Goal: Task Accomplishment & Management: Manage account settings

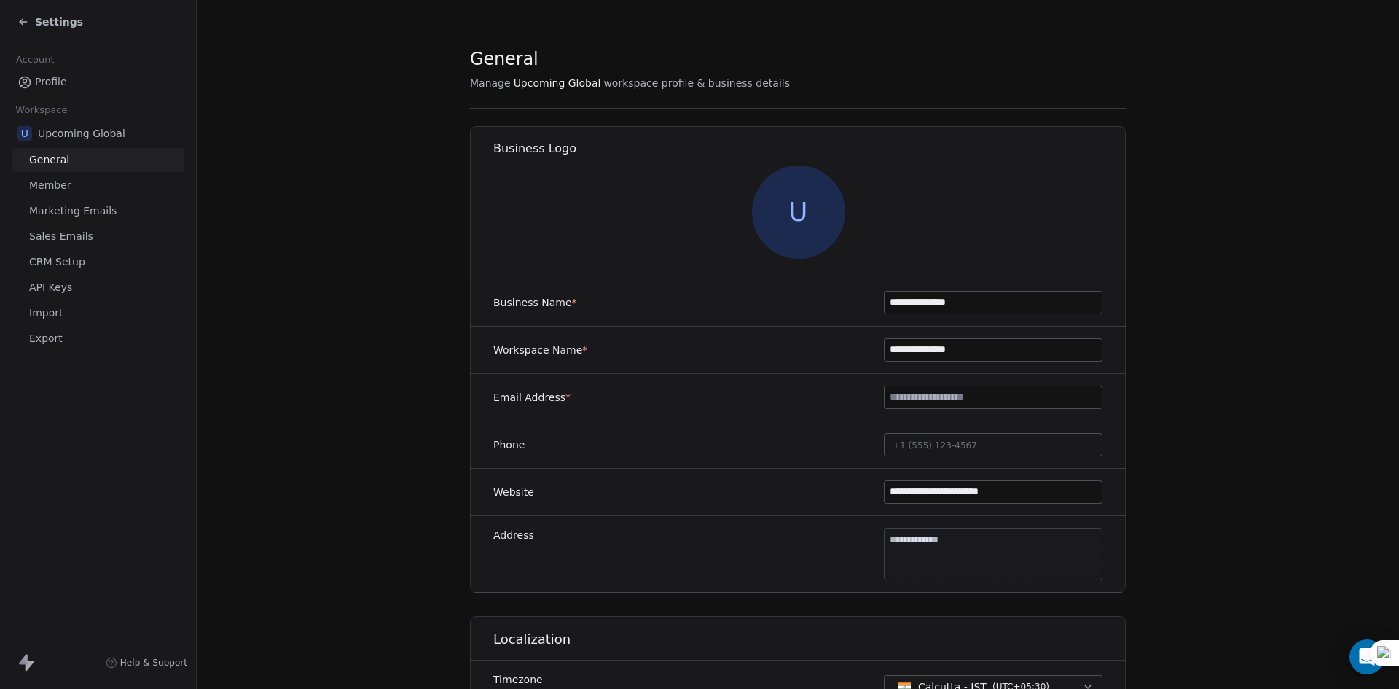
drag, startPoint x: 11, startPoint y: 15, endPoint x: 28, endPoint y: 20, distance: 18.2
click at [14, 16] on div "Settings" at bounding box center [98, 22] width 196 height 44
click at [39, 21] on span "Settings" at bounding box center [59, 22] width 48 height 15
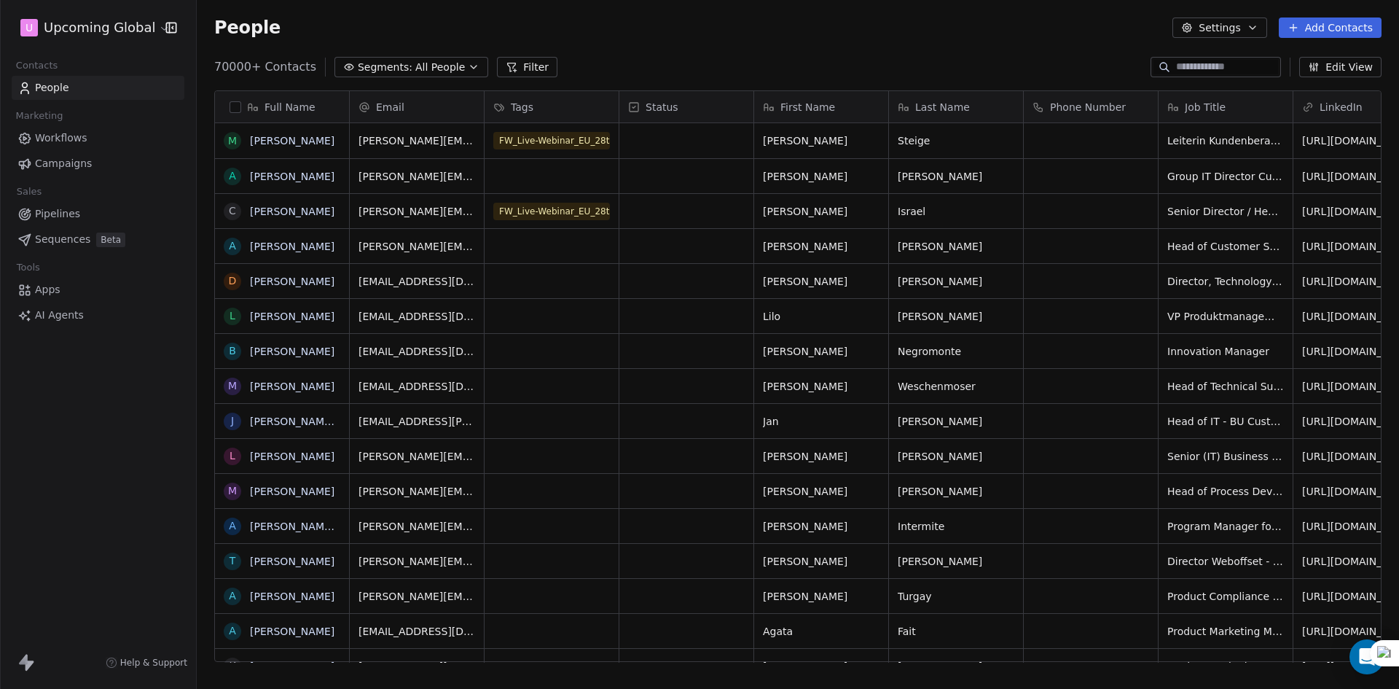
scroll to position [595, 1191]
click at [1258, 31] on icon "button" at bounding box center [1253, 28] width 12 height 12
click at [1062, 42] on html "U Upcoming Global Contacts People Marketing Workflows Campaigns Sales Pipelines…" at bounding box center [699, 344] width 1399 height 689
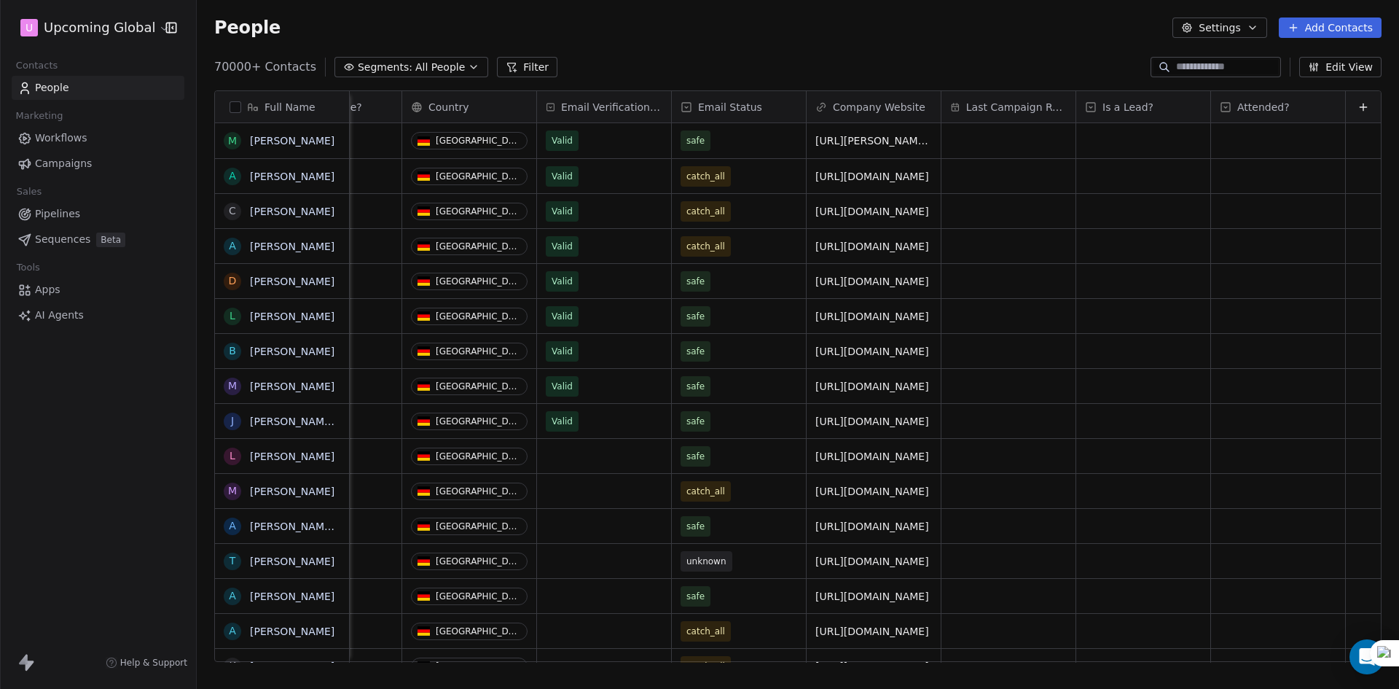
scroll to position [0, 1711]
click at [1357, 108] on icon at bounding box center [1363, 107] width 12 height 12
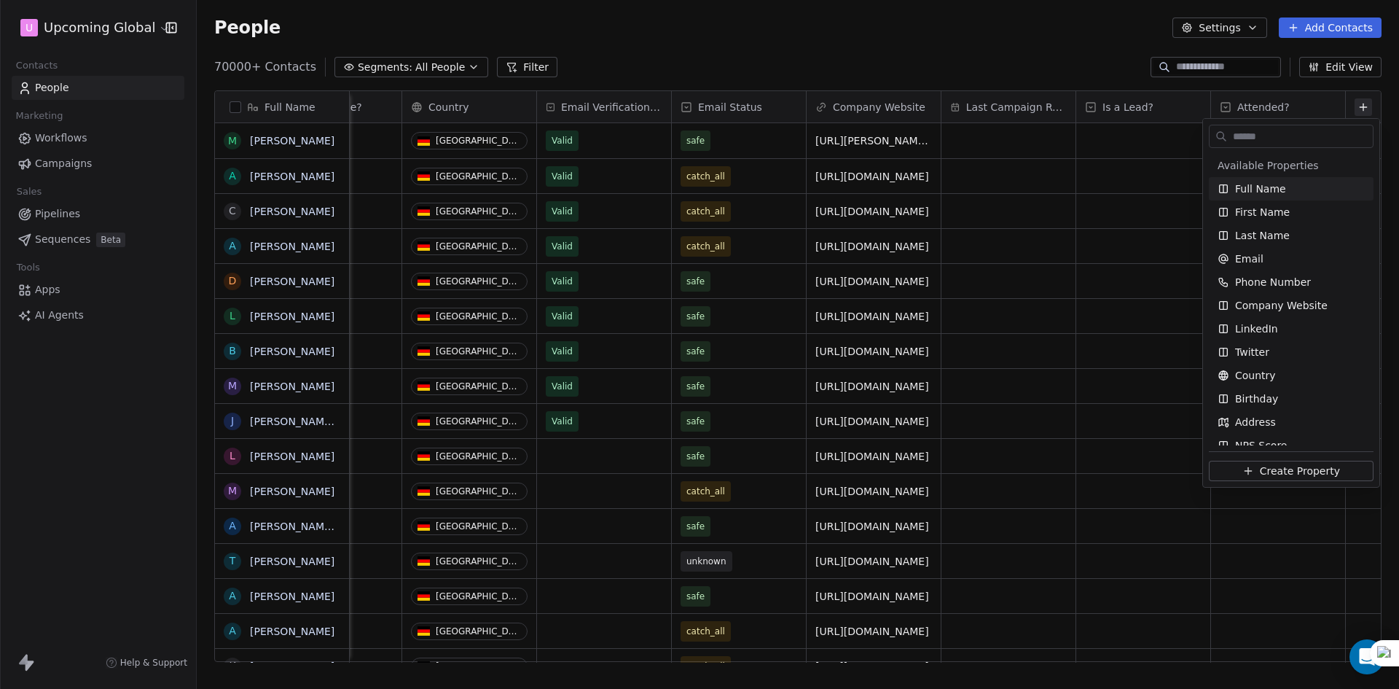
type input "*"
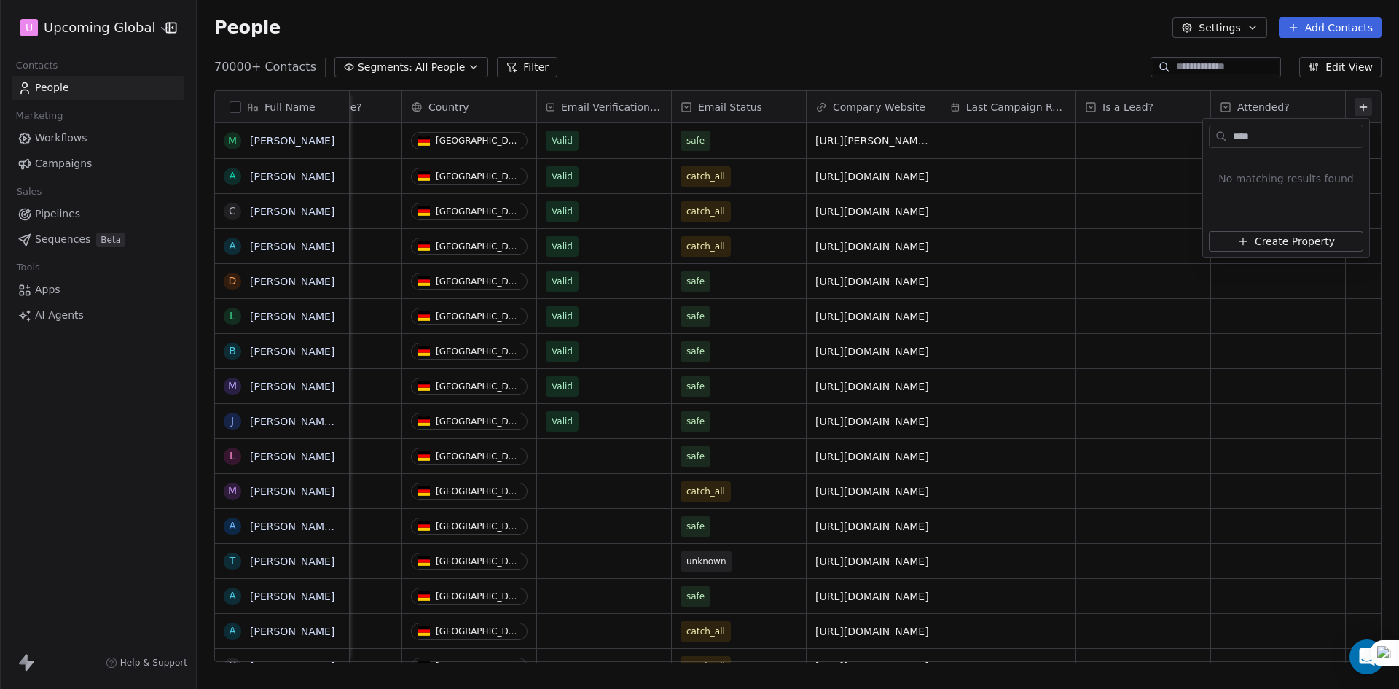
type input "*****"
type input "**********"
click at [1303, 238] on span "Create Property" at bounding box center [1295, 241] width 80 height 15
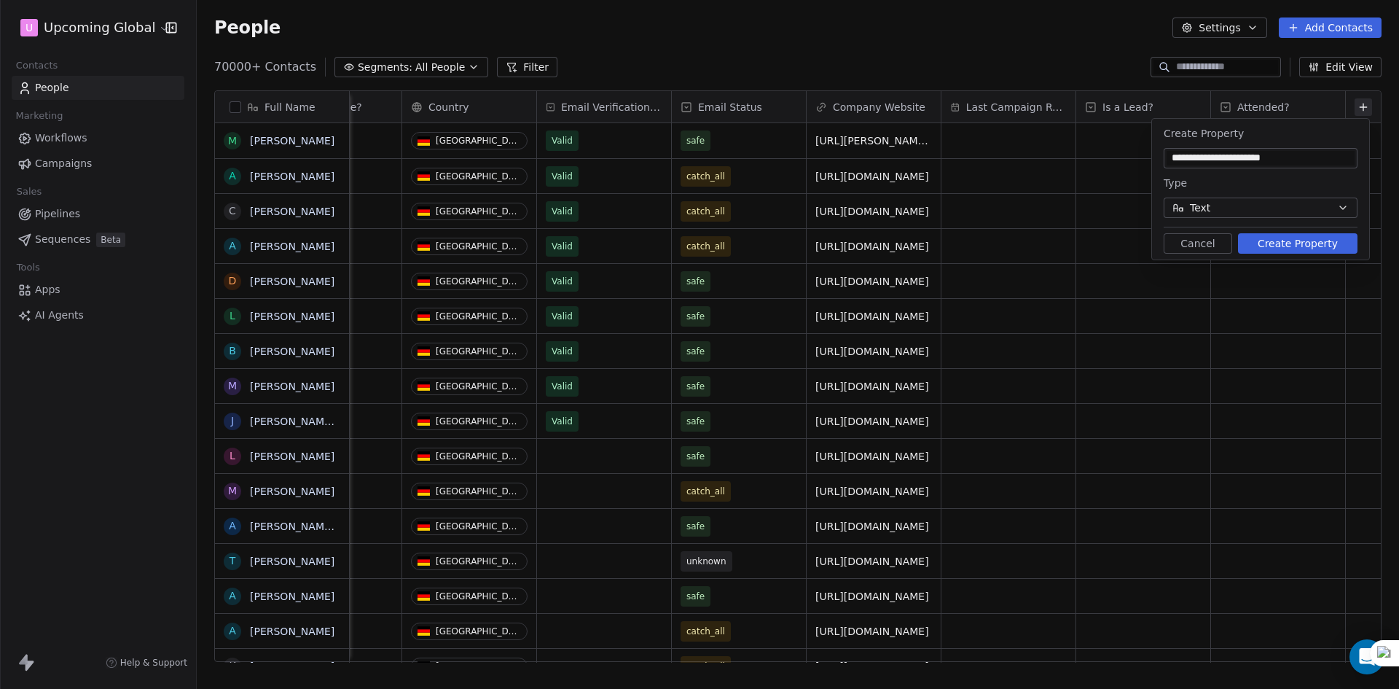
type input "**********"
click at [1278, 239] on button "Create Property" at bounding box center [1297, 243] width 119 height 20
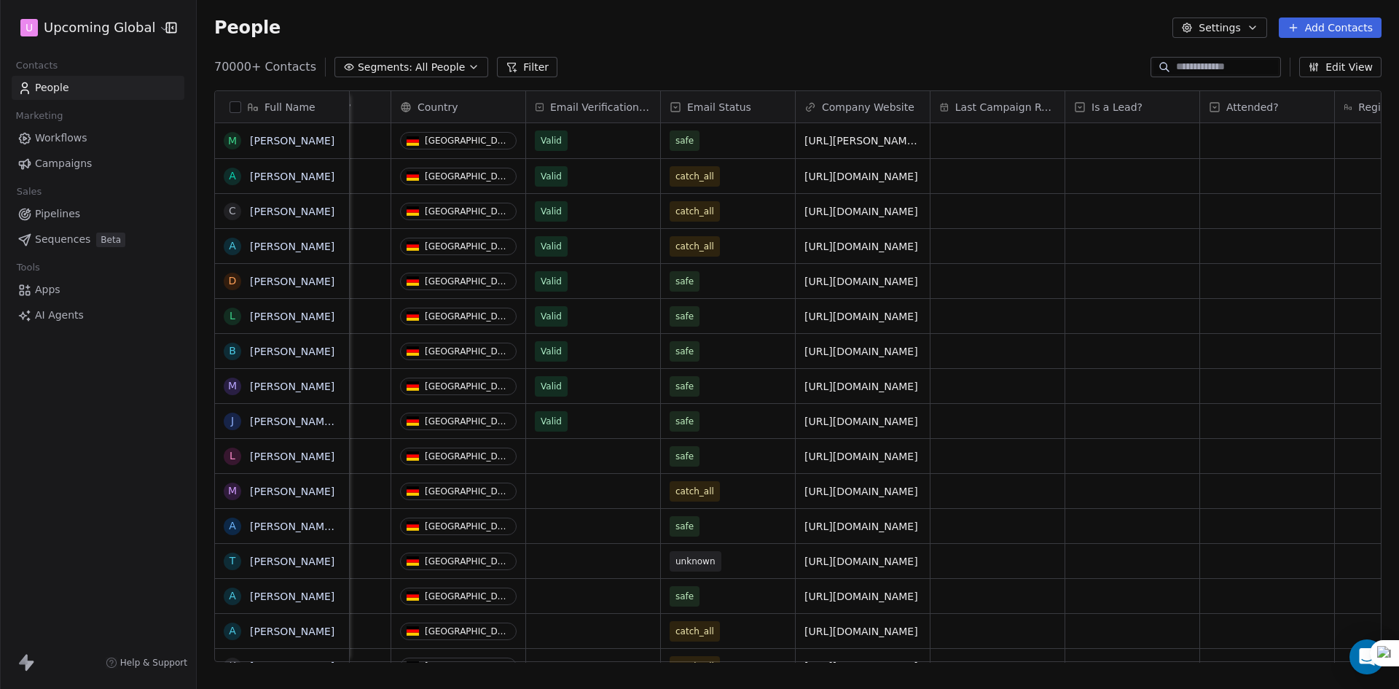
click at [1265, 23] on button "Settings" at bounding box center [1219, 27] width 94 height 20
click at [1111, 36] on html "U Upcoming Global Contacts People Marketing Workflows Campaigns Sales Pipelines…" at bounding box center [699, 344] width 1399 height 689
click at [138, 26] on html "U Upcoming Global Contacts People Marketing Workflows Campaigns Sales Pipelines…" at bounding box center [699, 344] width 1399 height 689
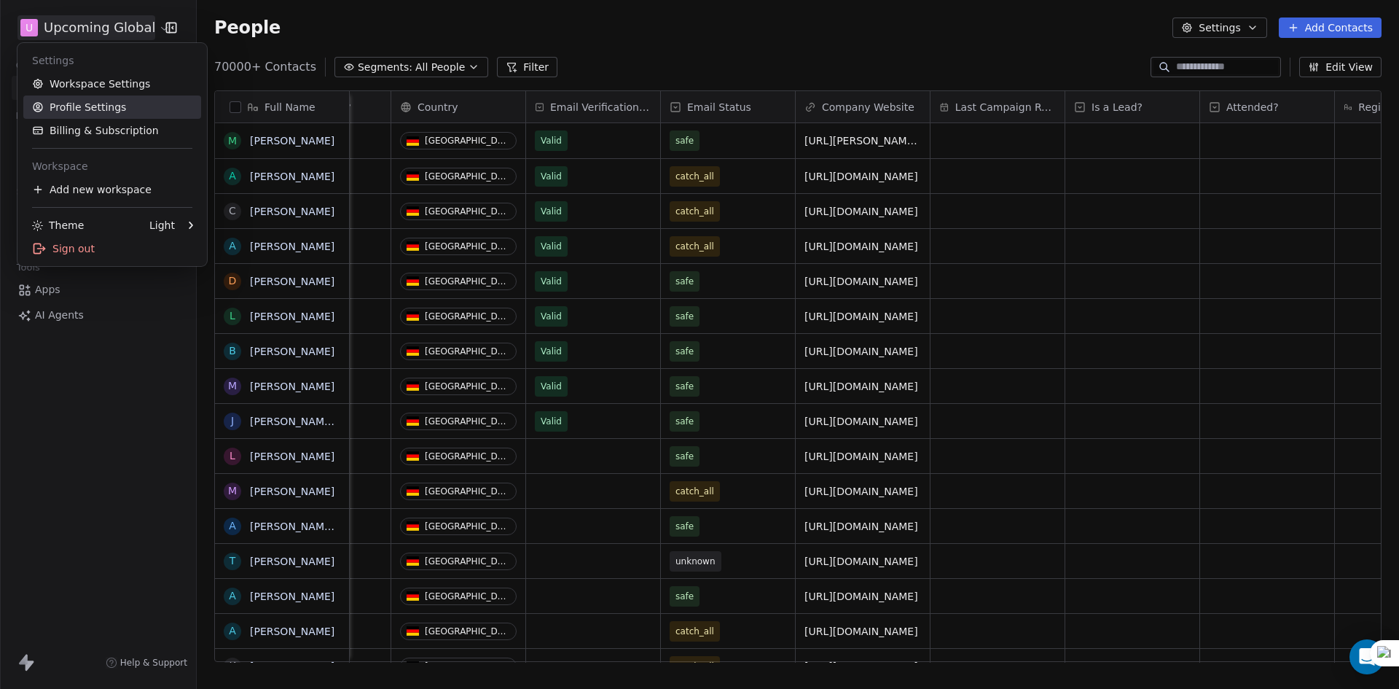
click at [129, 101] on link "Profile Settings" at bounding box center [112, 106] width 178 height 23
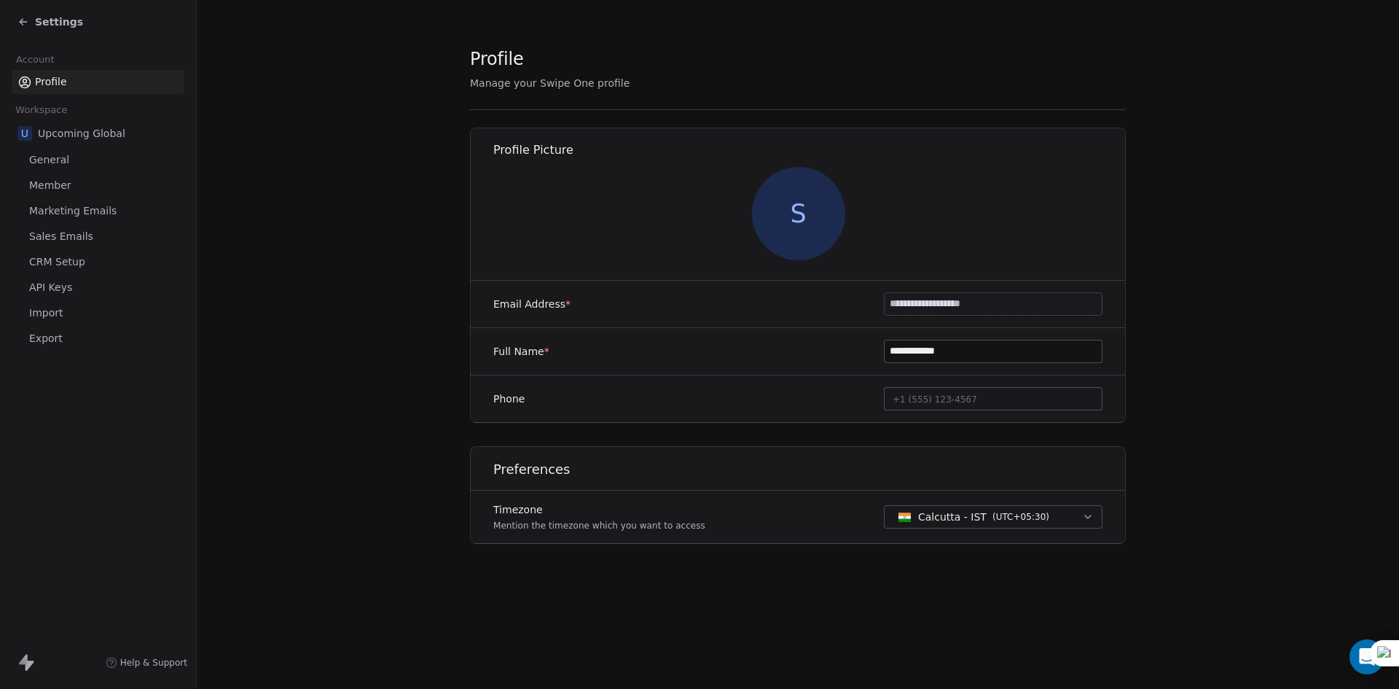
click at [55, 284] on span "API Keys" at bounding box center [50, 287] width 43 height 15
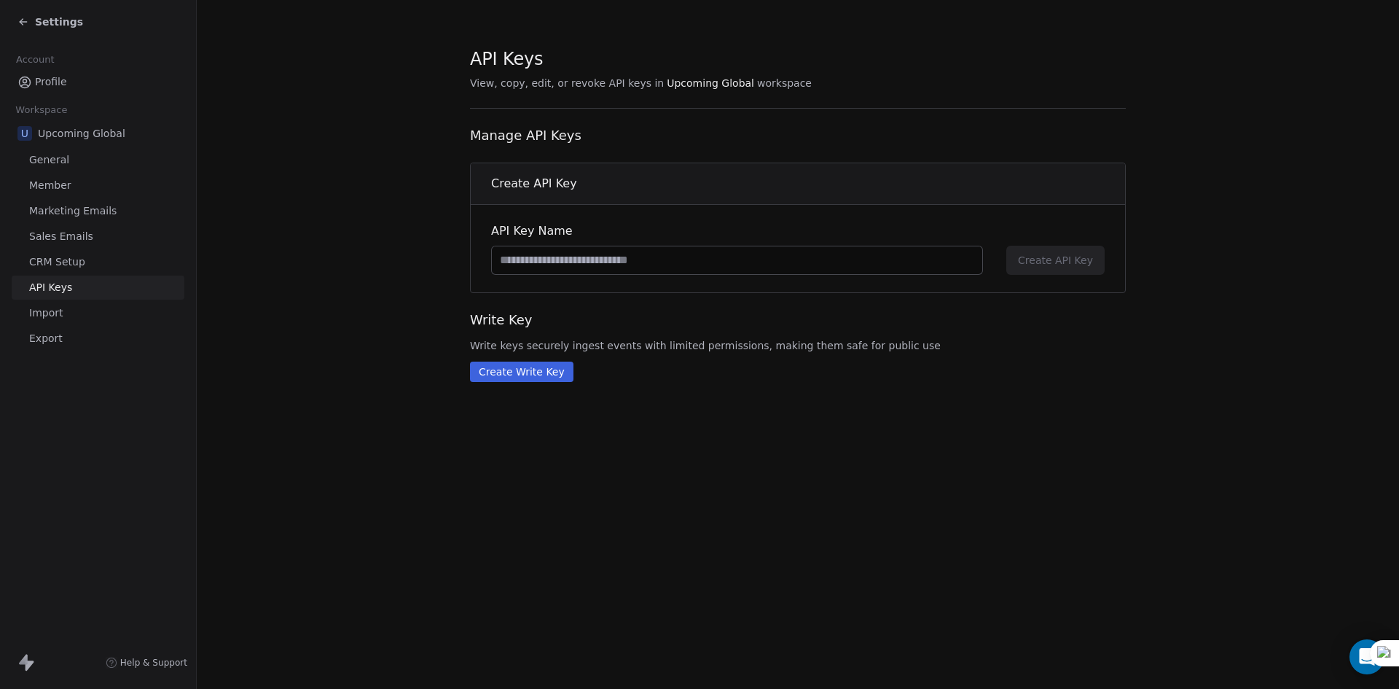
click at [690, 262] on input at bounding box center [737, 260] width 490 height 28
type input "**********"
click at [1073, 267] on span "Create API Key" at bounding box center [1055, 260] width 75 height 15
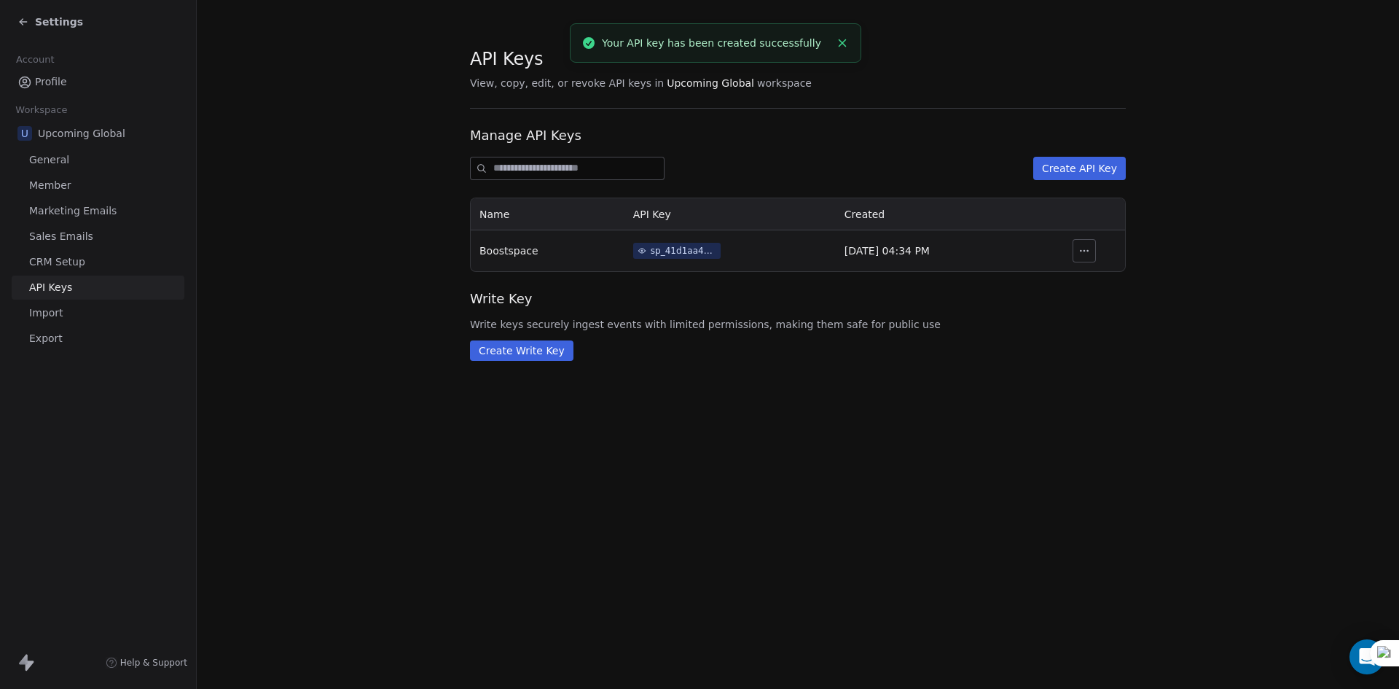
click at [651, 245] on div "sp_41d1aa45450b46998ead1e4a4ce2179e" at bounding box center [684, 250] width 66 height 13
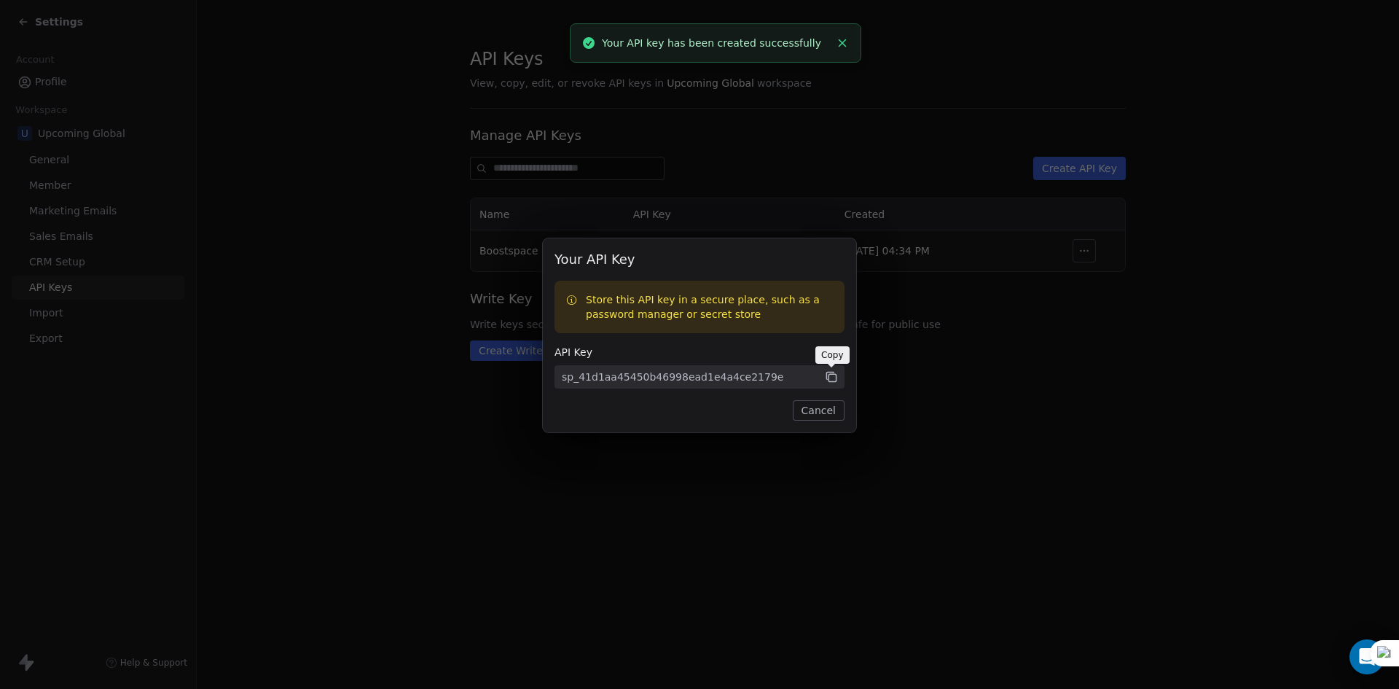
click at [829, 375] on icon at bounding box center [831, 377] width 7 height 7
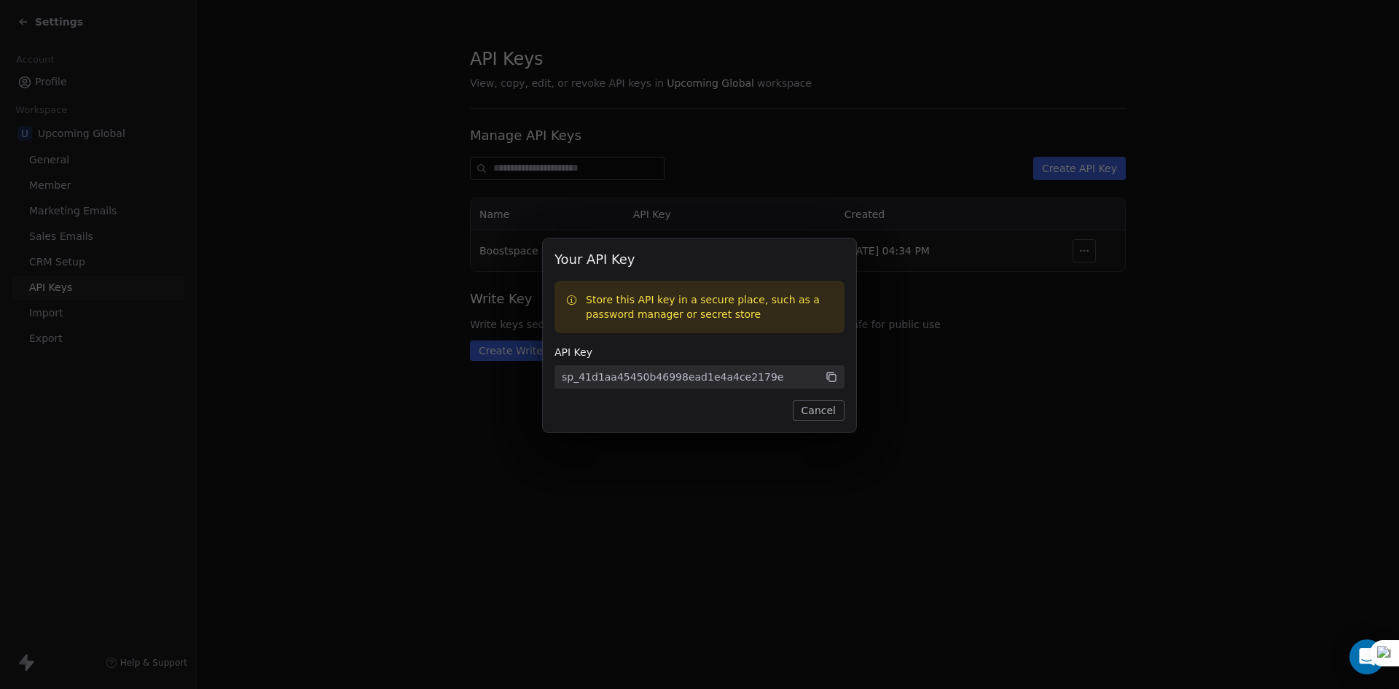
drag, startPoint x: 819, startPoint y: 408, endPoint x: 824, endPoint y: 375, distance: 33.2
click at [823, 376] on div "Your API Key Store this API key in a secure place, such as a password manager o…" at bounding box center [699, 335] width 290 height 170
click at [838, 415] on button "Cancel" at bounding box center [819, 410] width 52 height 20
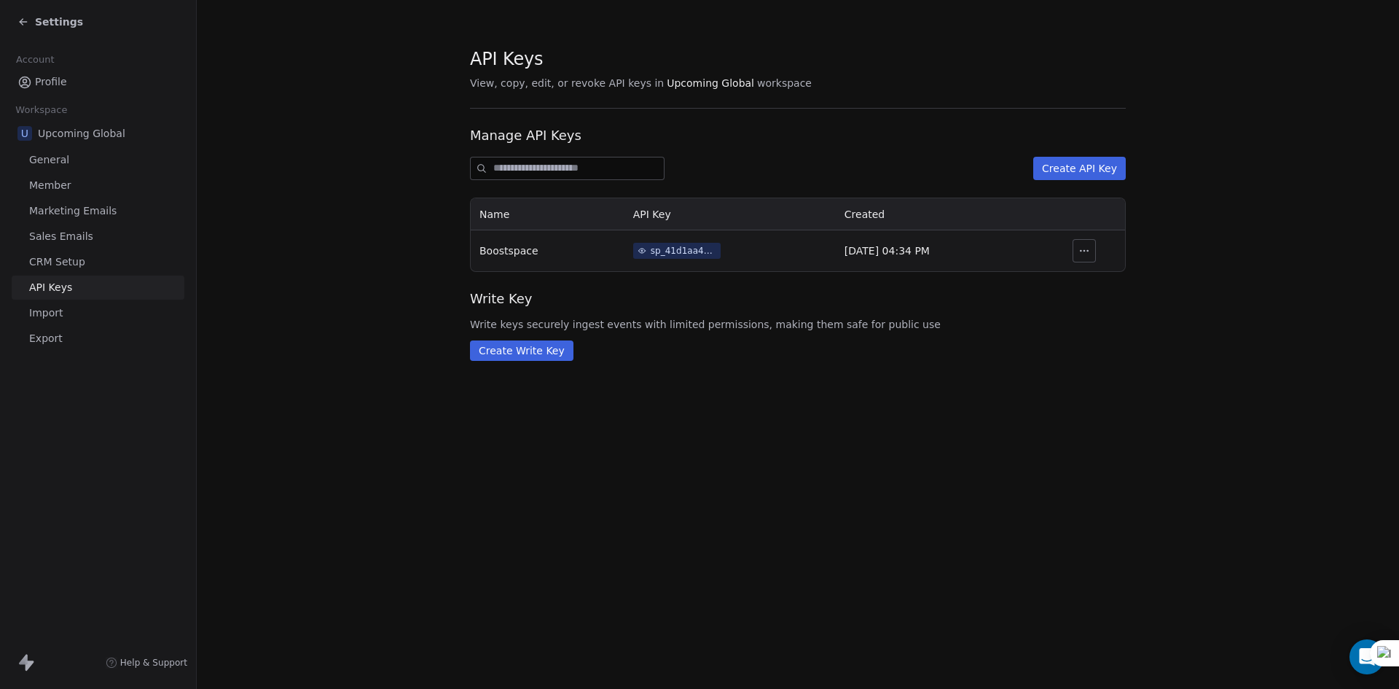
click at [50, 19] on span "Settings" at bounding box center [59, 22] width 48 height 15
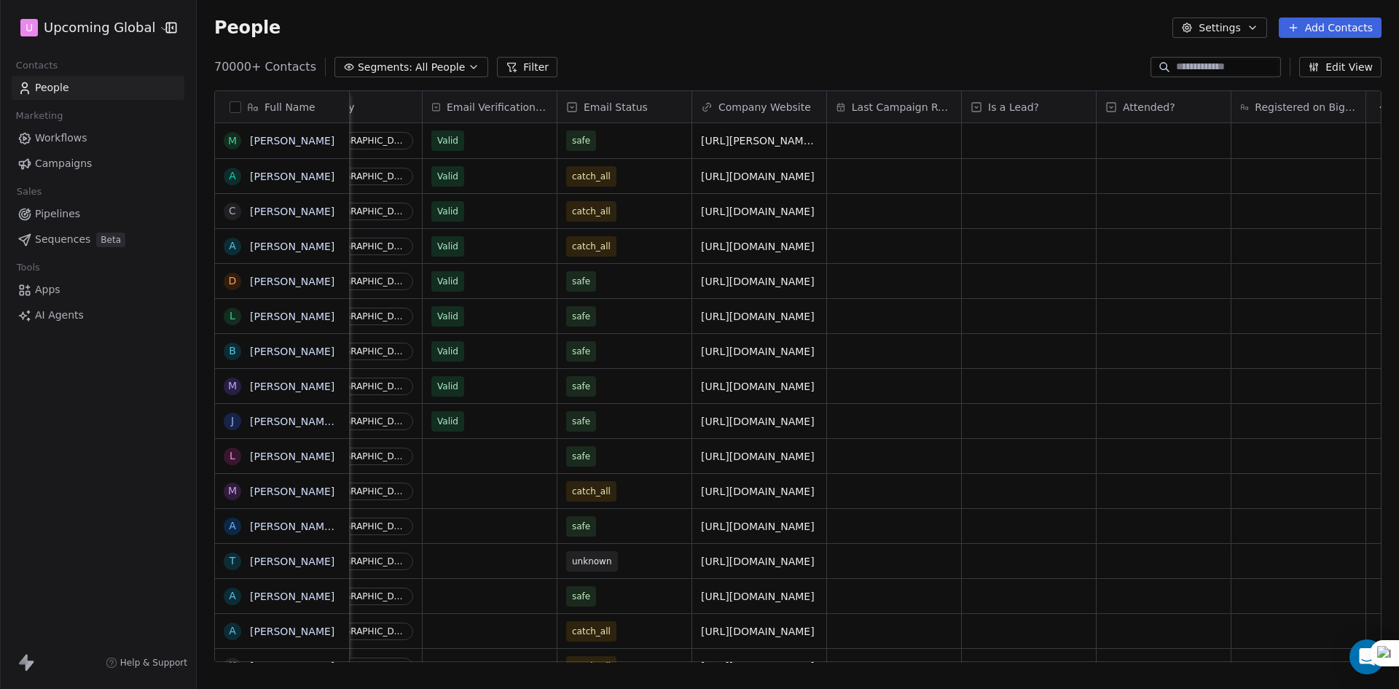
scroll to position [0, 1846]
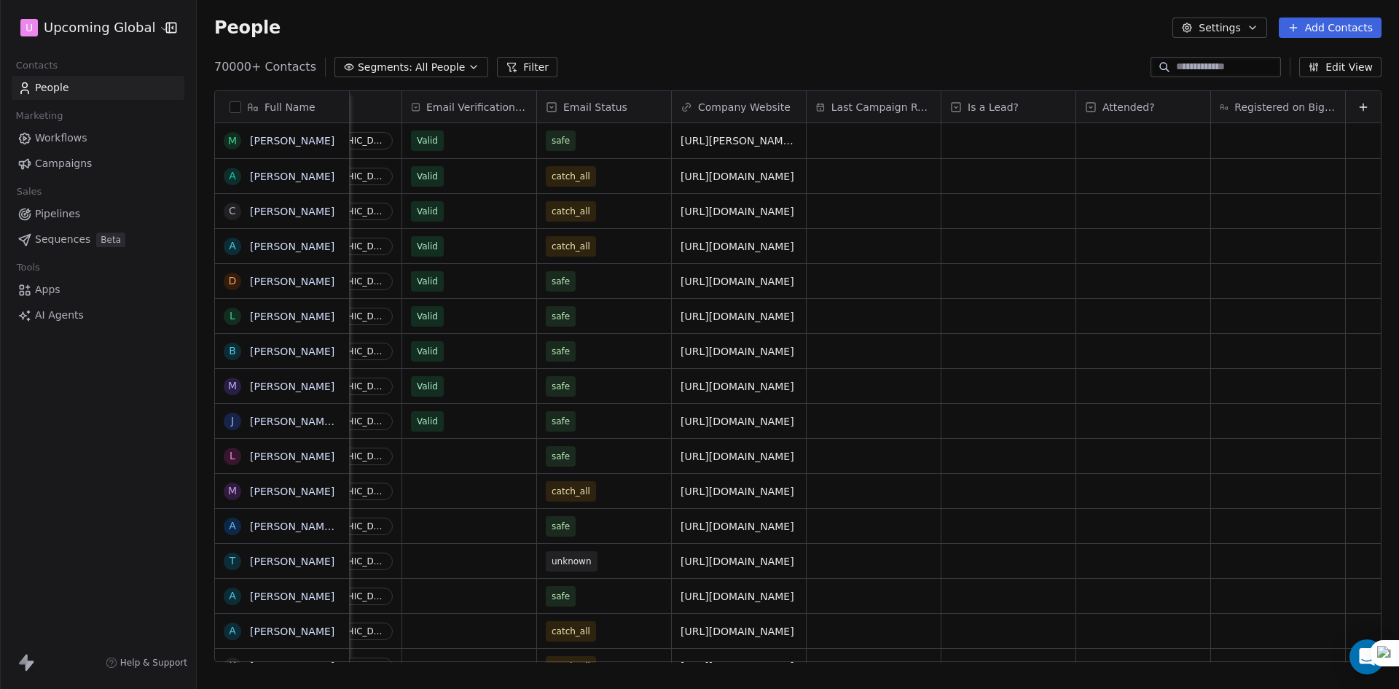
click at [1357, 109] on icon at bounding box center [1363, 107] width 12 height 12
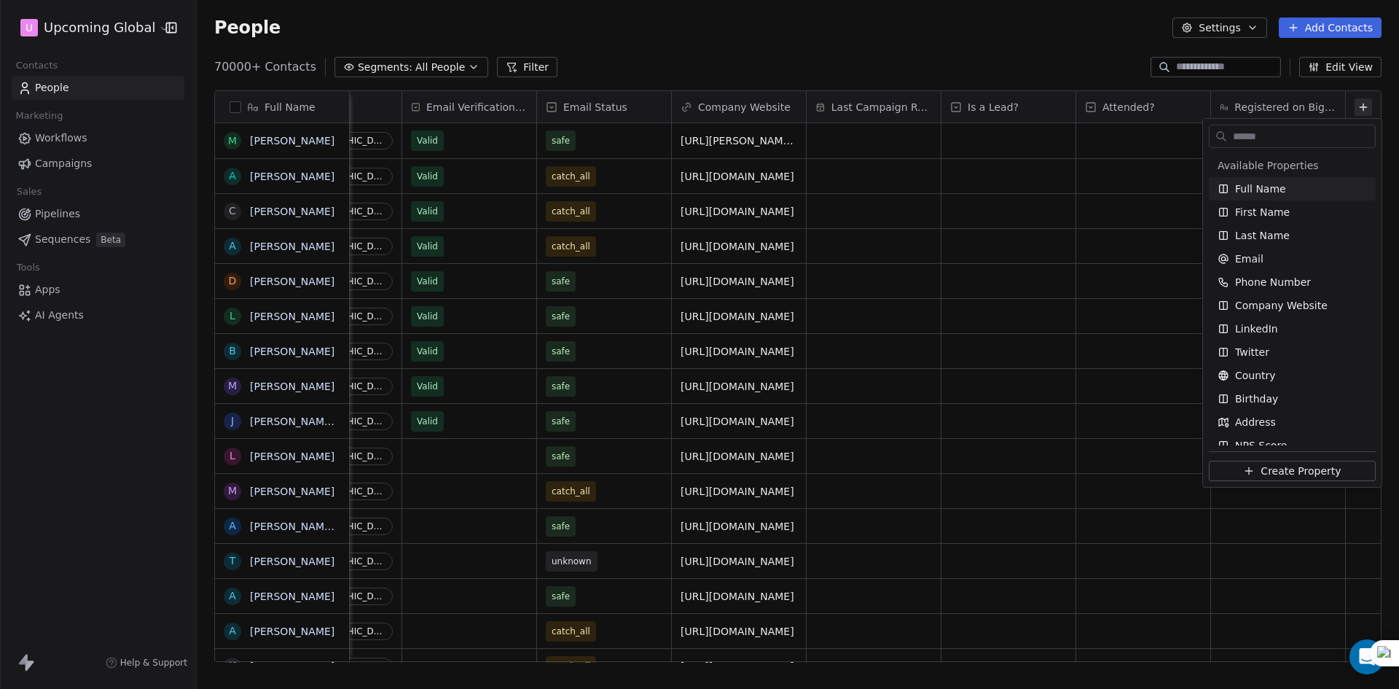
click at [1356, 102] on html "U Upcoming Global Contacts People Marketing Workflows Campaigns Sales Pipelines…" at bounding box center [699, 344] width 1399 height 689
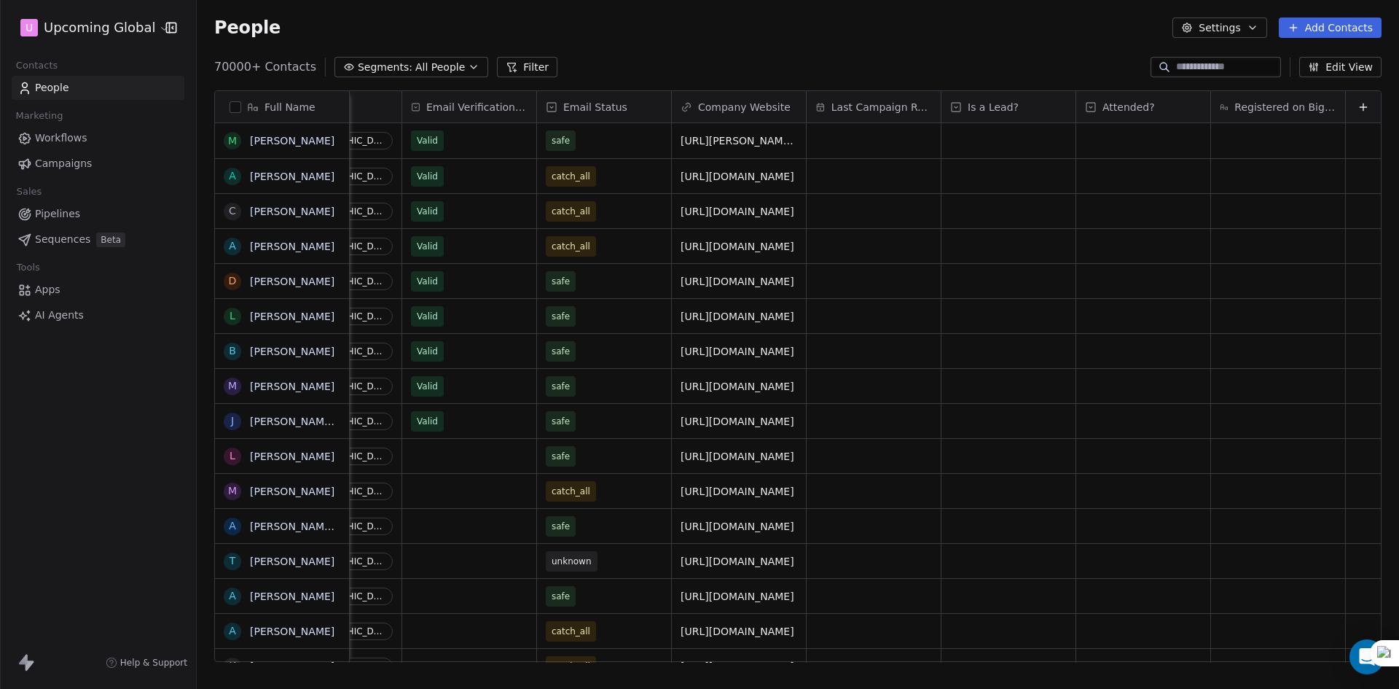
click at [1357, 102] on icon at bounding box center [1363, 107] width 12 height 12
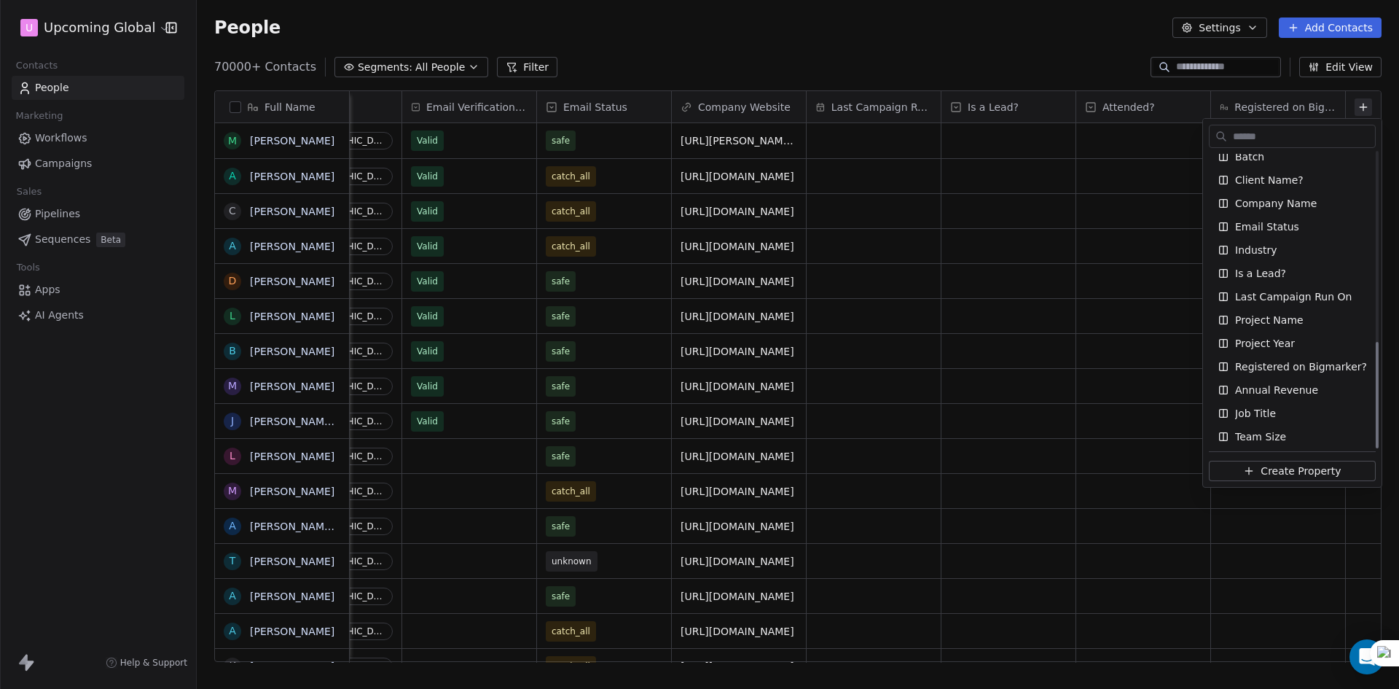
scroll to position [525, 0]
click at [1289, 465] on span "Create Property" at bounding box center [1301, 470] width 80 height 15
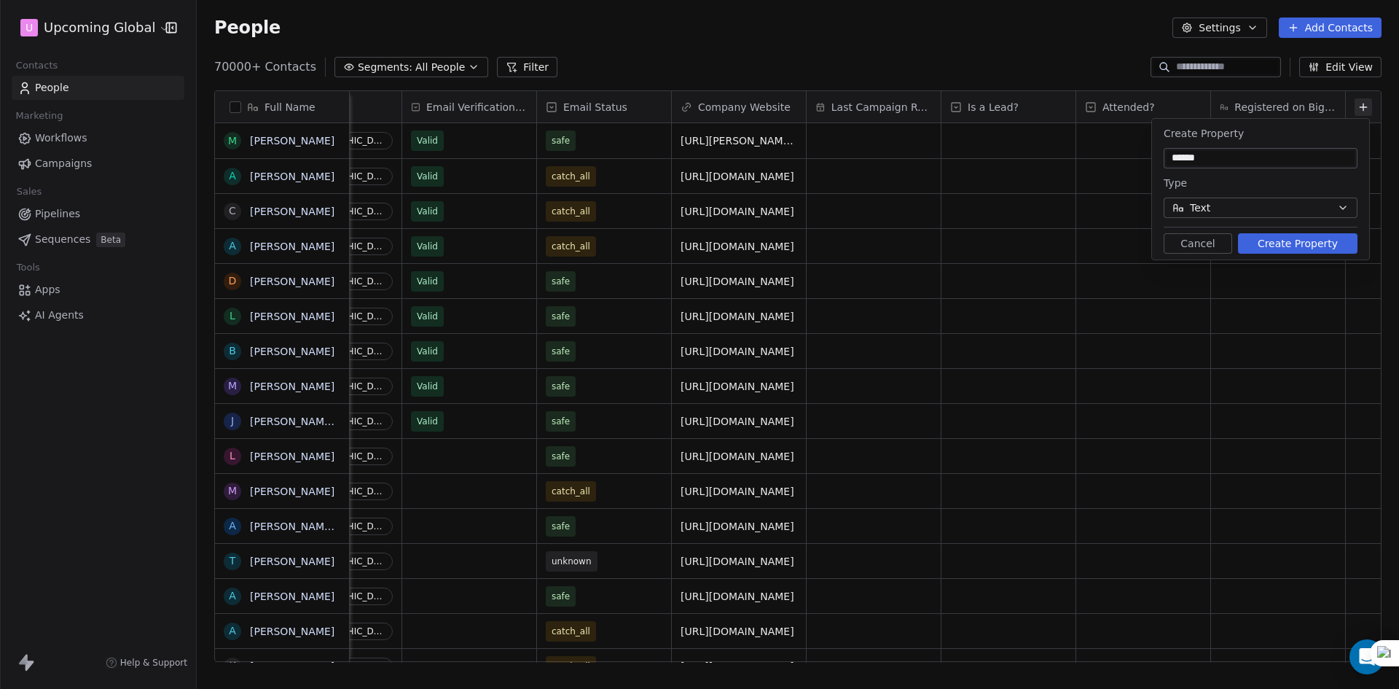
type input "*******"
type input "**********"
click at [1075, 45] on div "People Settings Add Contacts" at bounding box center [798, 27] width 1202 height 55
click at [1110, 61] on div "70000+ Contacts Segments: All People Filter Edit View" at bounding box center [798, 66] width 1202 height 23
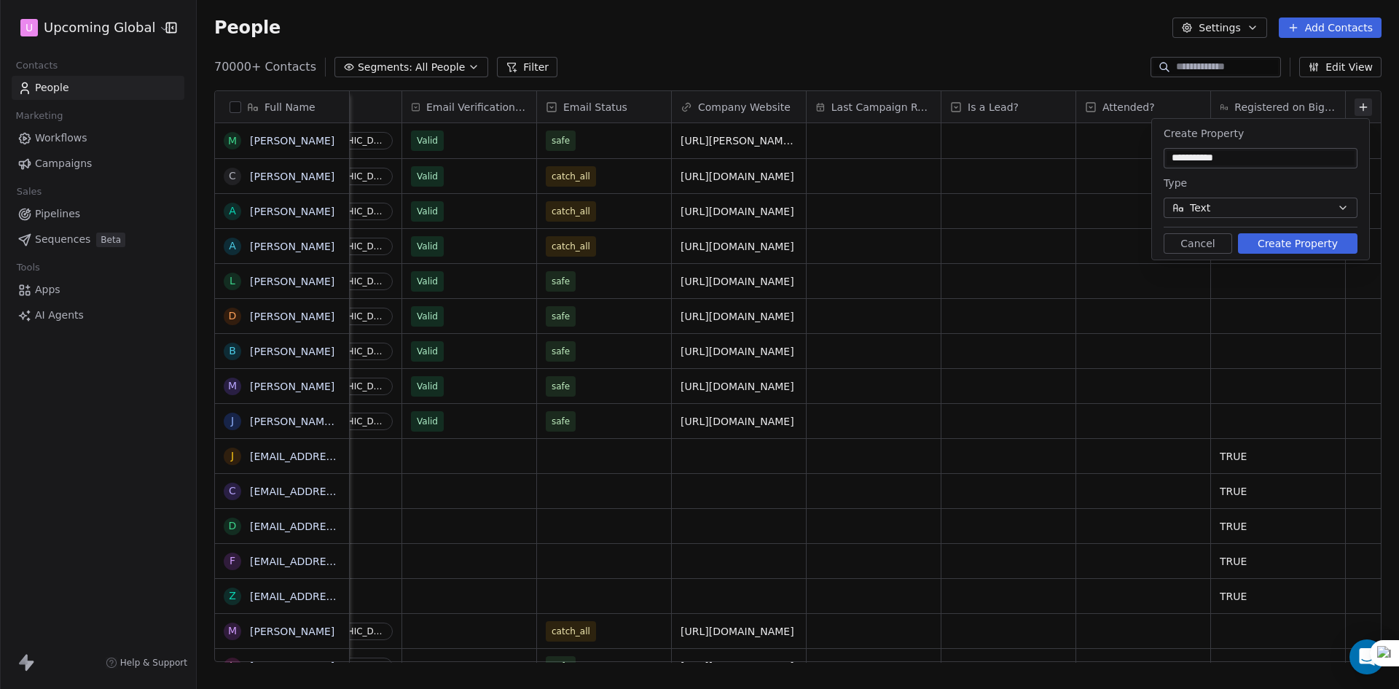
click at [532, 67] on button "Filter" at bounding box center [527, 67] width 60 height 20
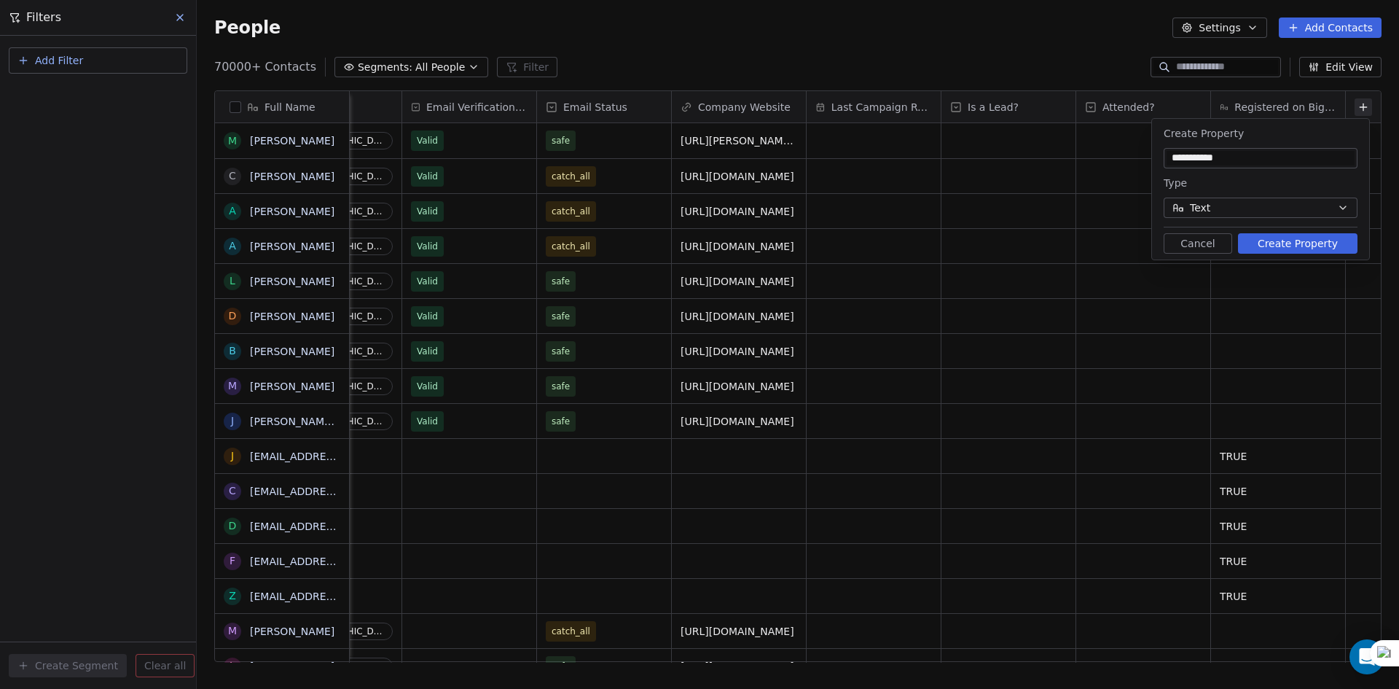
click at [55, 57] on span "Add Filter" at bounding box center [59, 60] width 48 height 15
click at [58, 112] on span "Contact activity" at bounding box center [64, 118] width 81 height 15
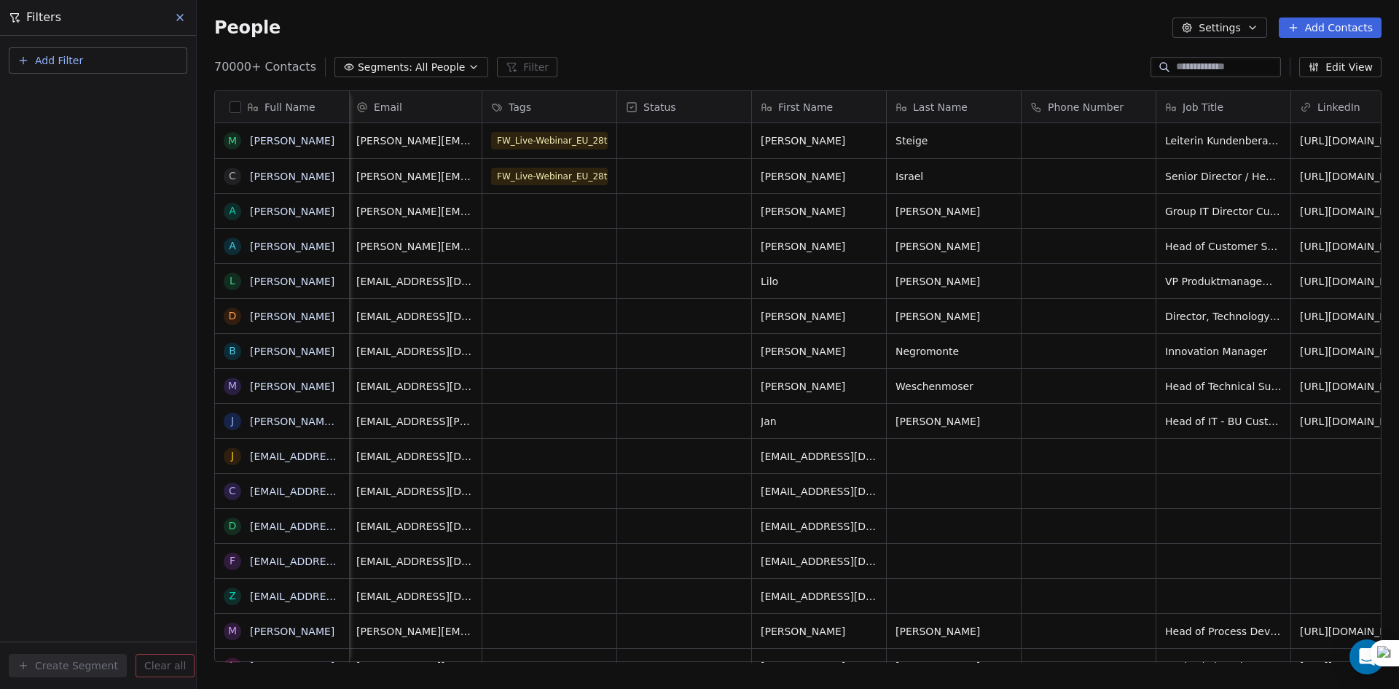
scroll to position [0, 0]
drag, startPoint x: 1032, startPoint y: 661, endPoint x: 345, endPoint y: 683, distance: 688.2
click at [345, 683] on html "U Upcoming Global Contacts People Marketing Workflows Campaigns Sales Pipelines…" at bounding box center [699, 344] width 1399 height 689
click at [544, 524] on icon "grid" at bounding box center [550, 524] width 12 height 12
click at [43, 55] on span "Add Filter" at bounding box center [59, 60] width 48 height 15
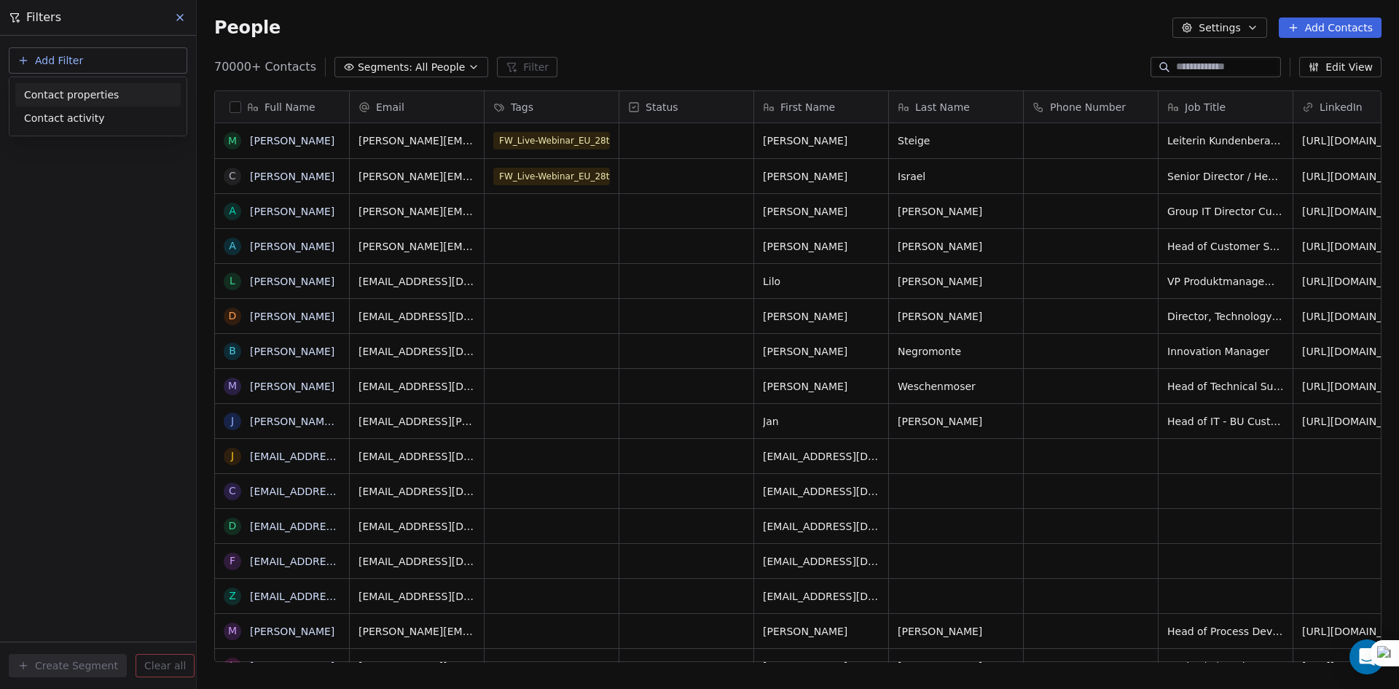
click at [81, 100] on span "Contact properties" at bounding box center [71, 94] width 95 height 15
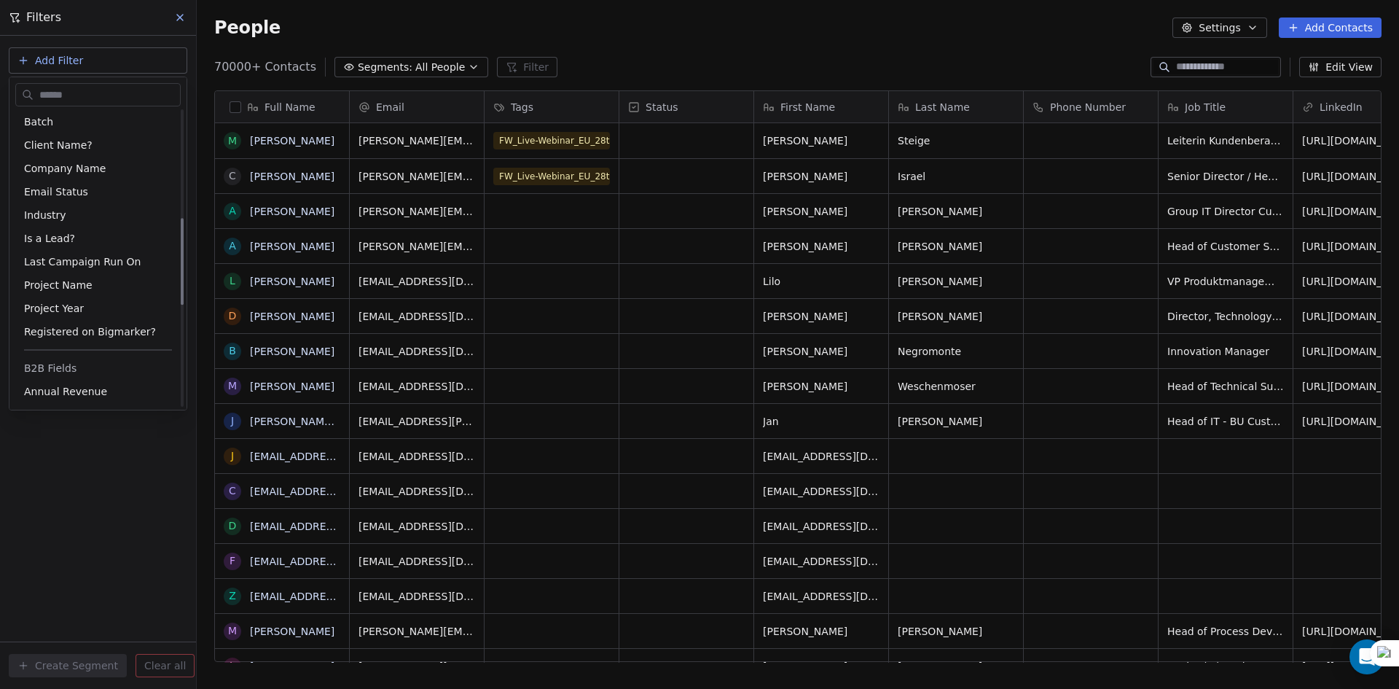
scroll to position [704, 0]
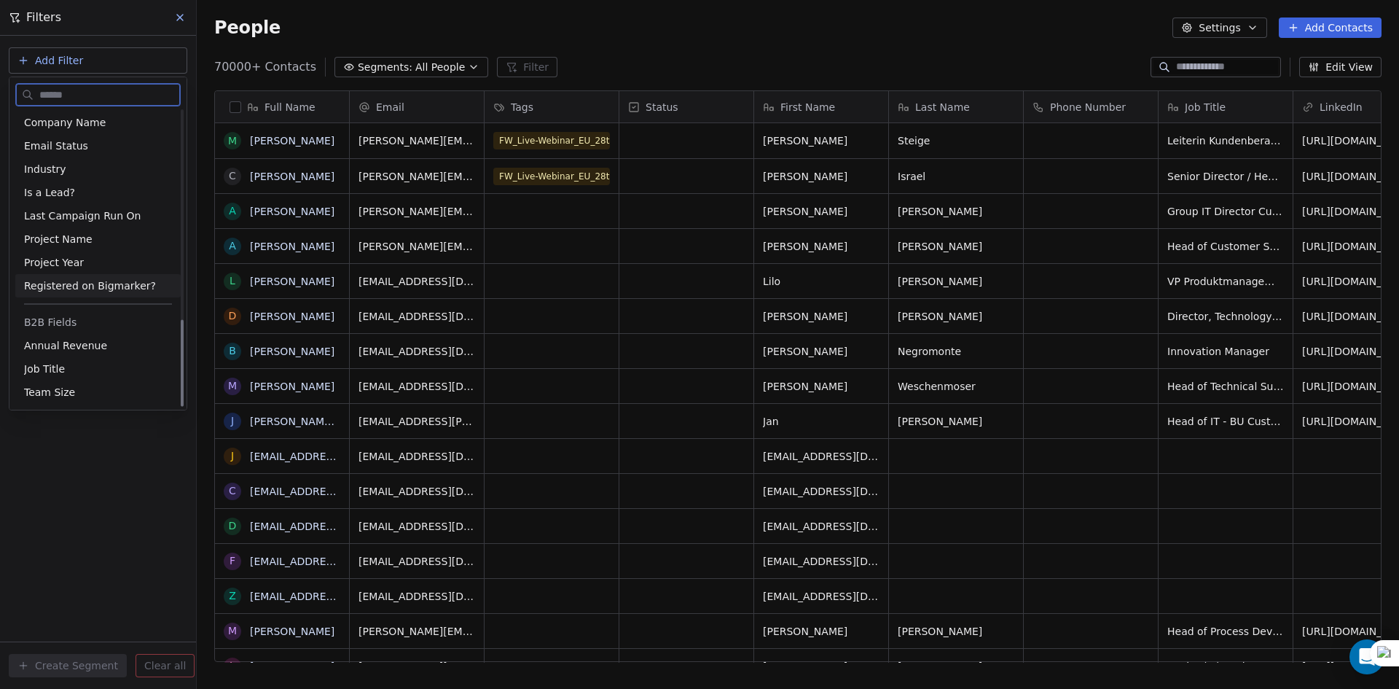
click at [66, 286] on span "Registered on Bigmarker?" at bounding box center [90, 285] width 132 height 15
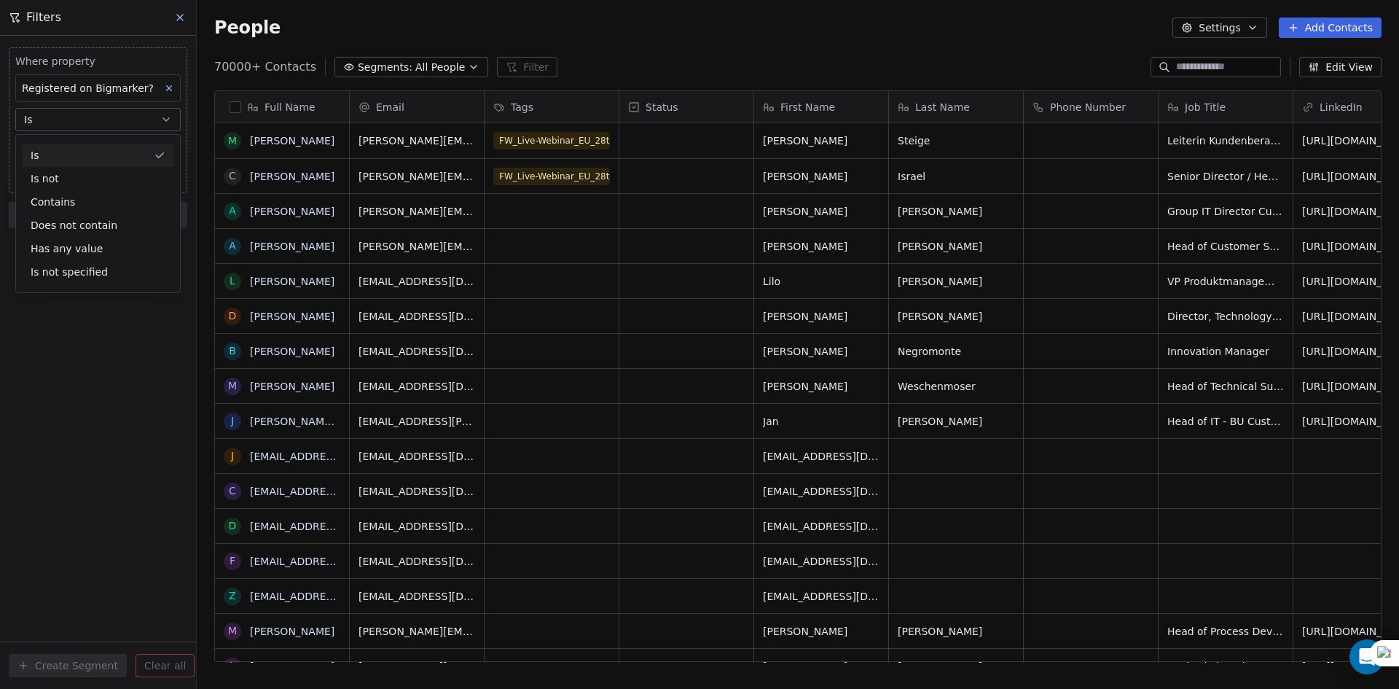
click at [70, 157] on div "Is" at bounding box center [98, 155] width 152 height 23
click at [70, 153] on input at bounding box center [98, 149] width 164 height 22
type input "****"
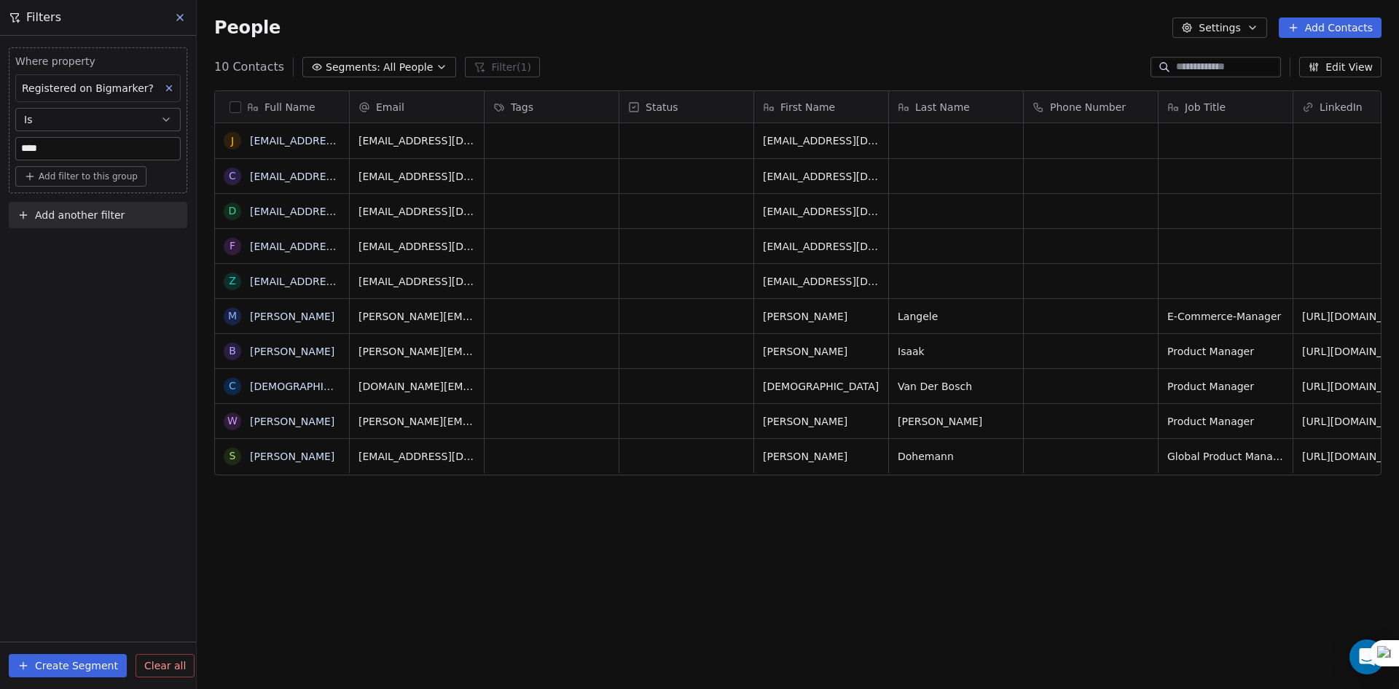
scroll to position [595, 1191]
click at [77, 404] on div "Where property Registered on Bigmarker? Is **** Add filter to this group Add an…" at bounding box center [98, 362] width 196 height 653
drag, startPoint x: 858, startPoint y: 371, endPoint x: 1290, endPoint y: 323, distance: 434.0
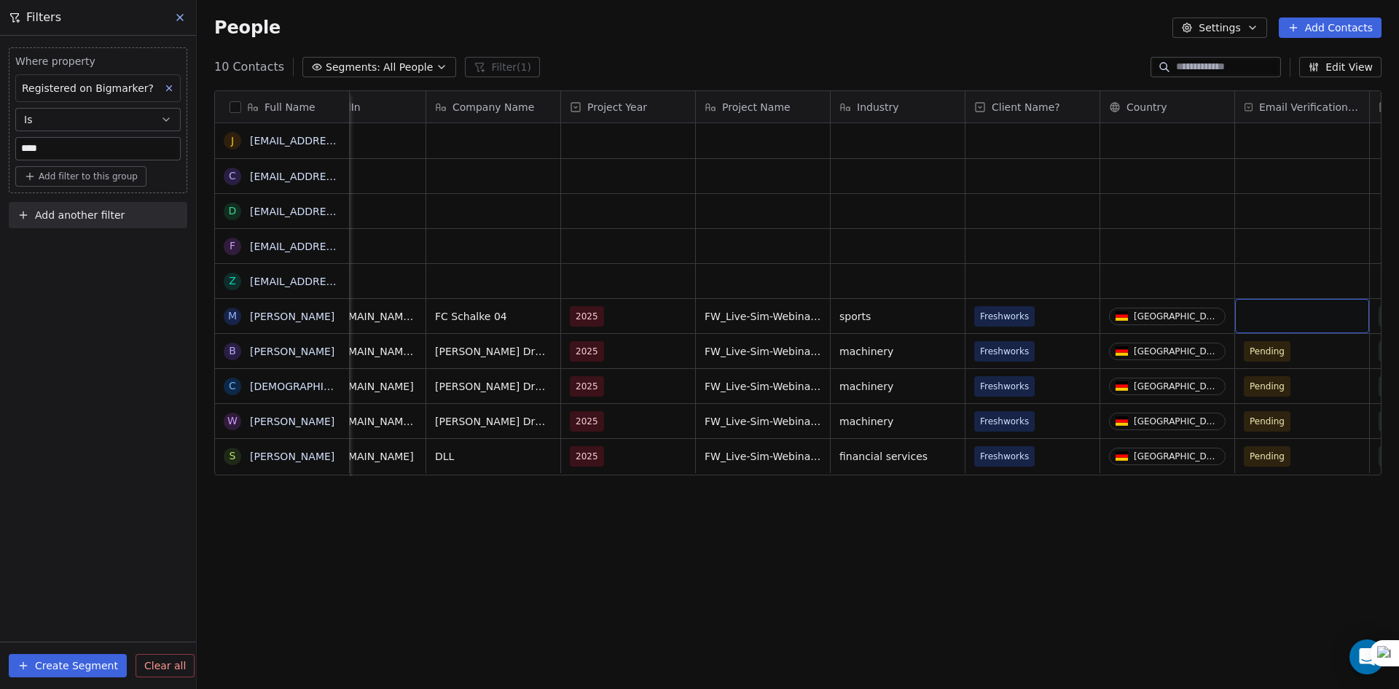
scroll to position [0, 1137]
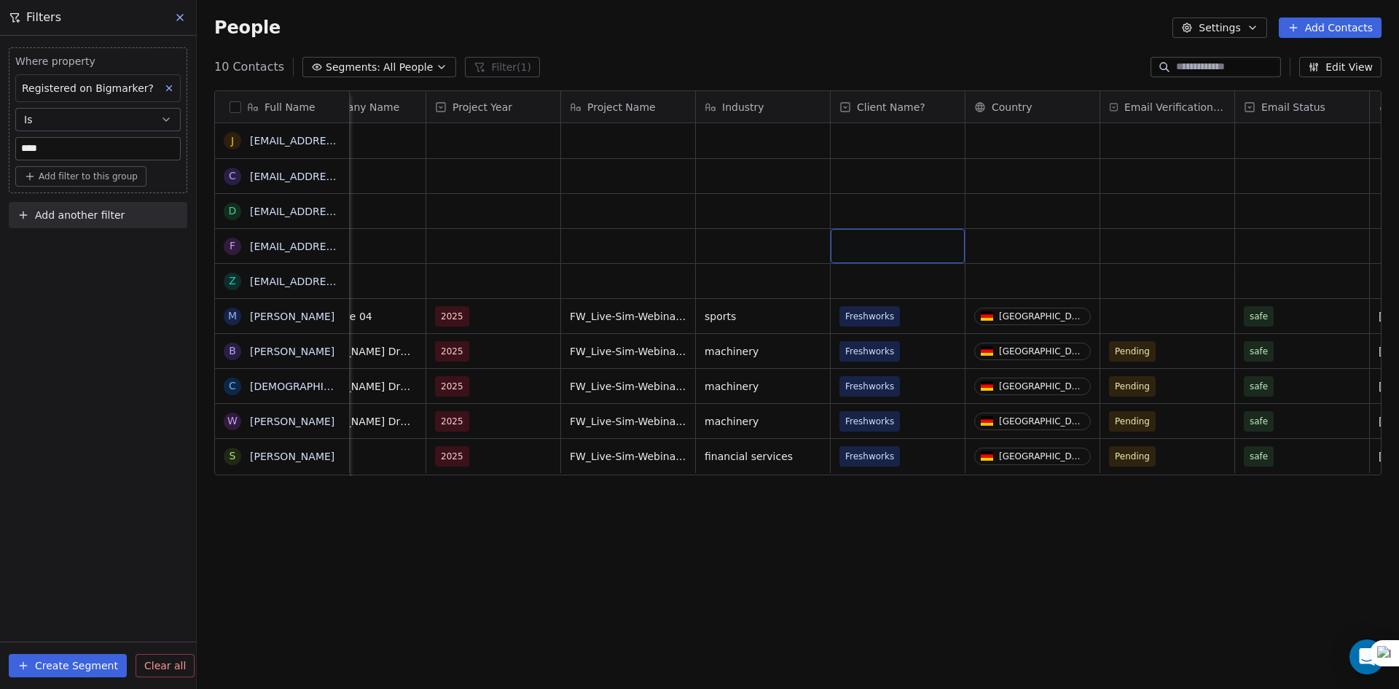
drag, startPoint x: 844, startPoint y: 241, endPoint x: 1398, endPoint y: 251, distance: 553.8
click at [1312, 102] on span "Email Status" at bounding box center [1293, 107] width 64 height 15
click at [1268, 185] on html "U Upcoming Global Contacts People Marketing Workflows Campaigns Sales Pipelines…" at bounding box center [699, 344] width 1399 height 689
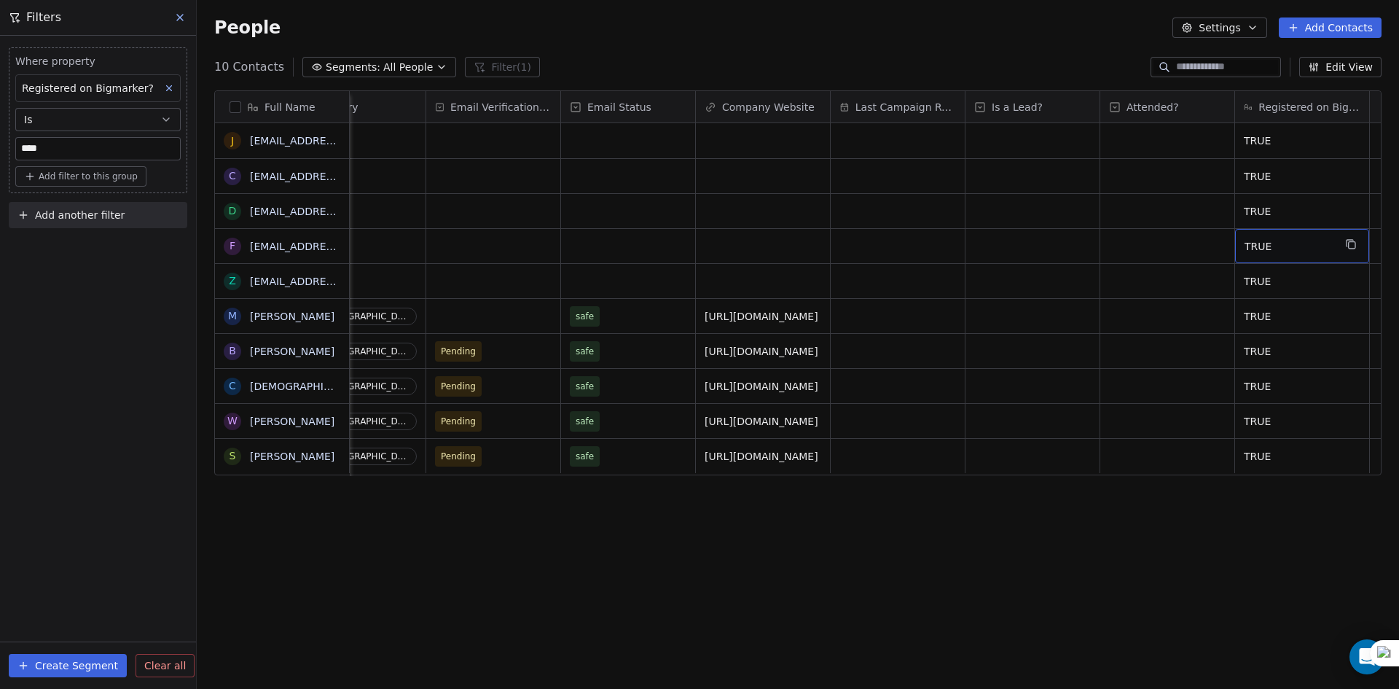
scroll to position [0, 1846]
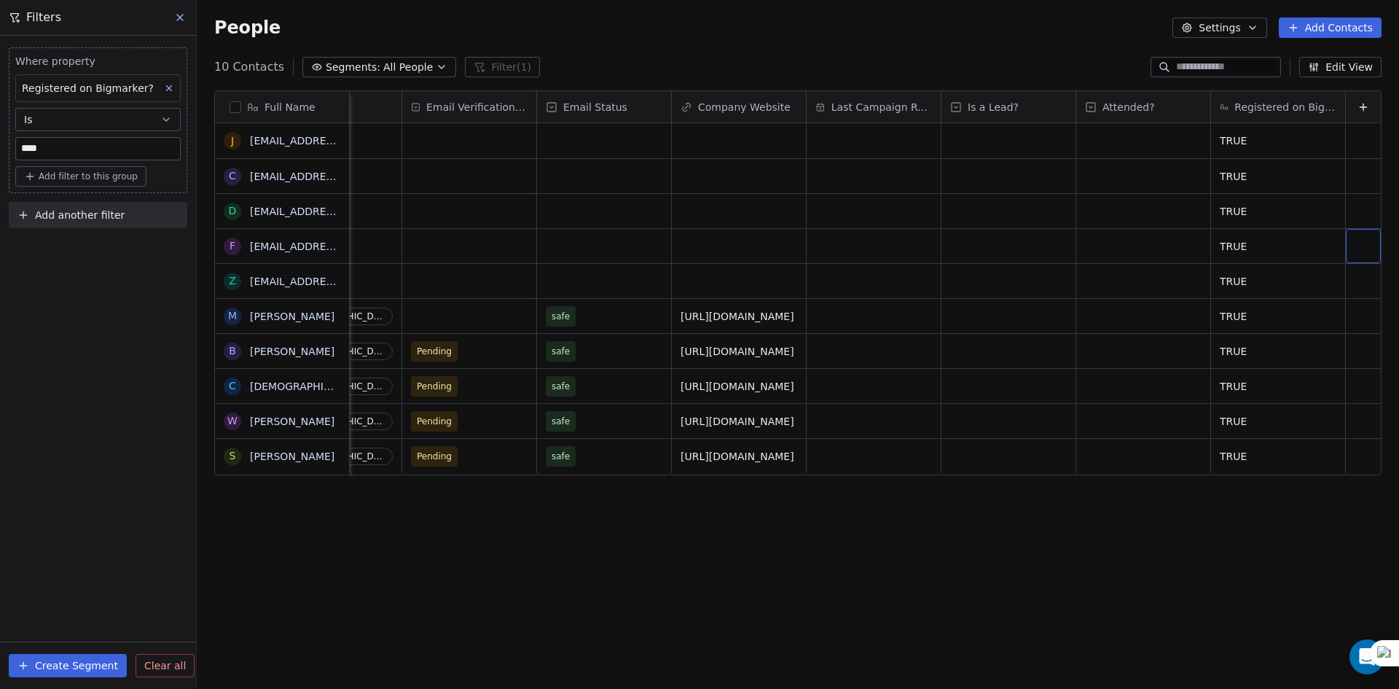
click at [1360, 107] on icon at bounding box center [1363, 107] width 7 height 0
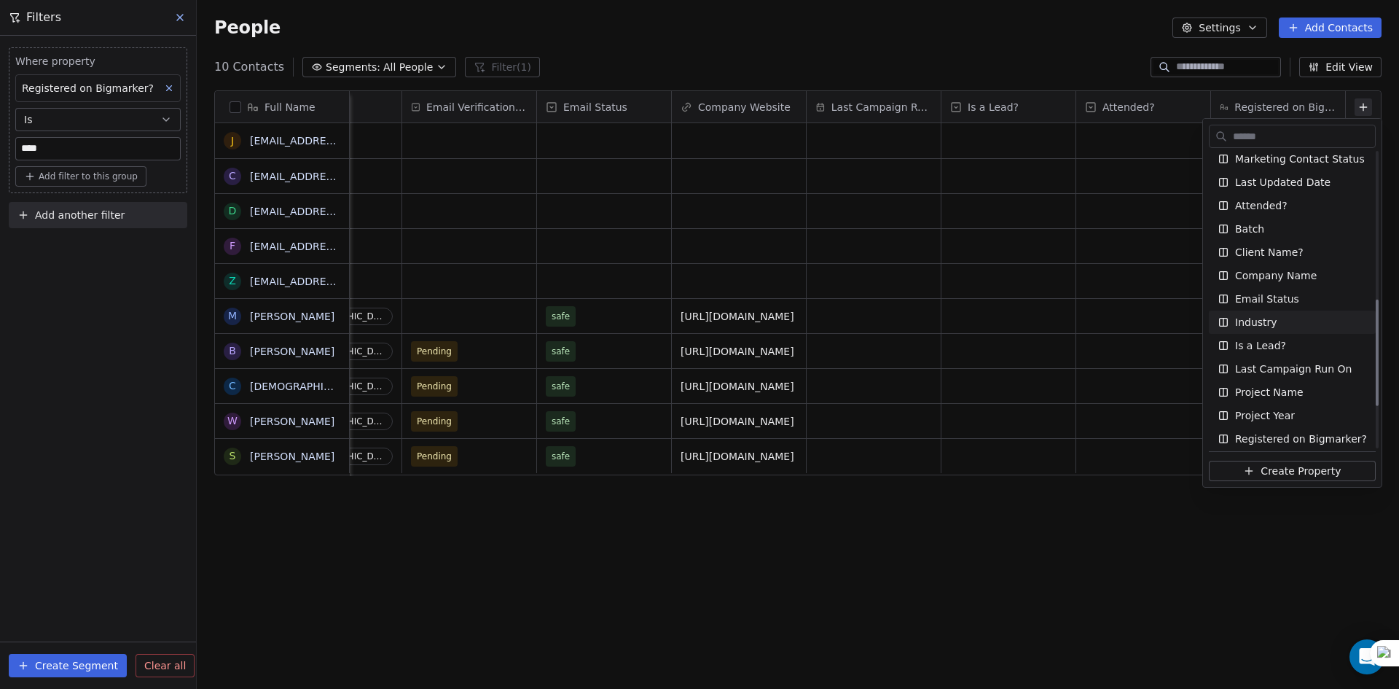
scroll to position [510, 0]
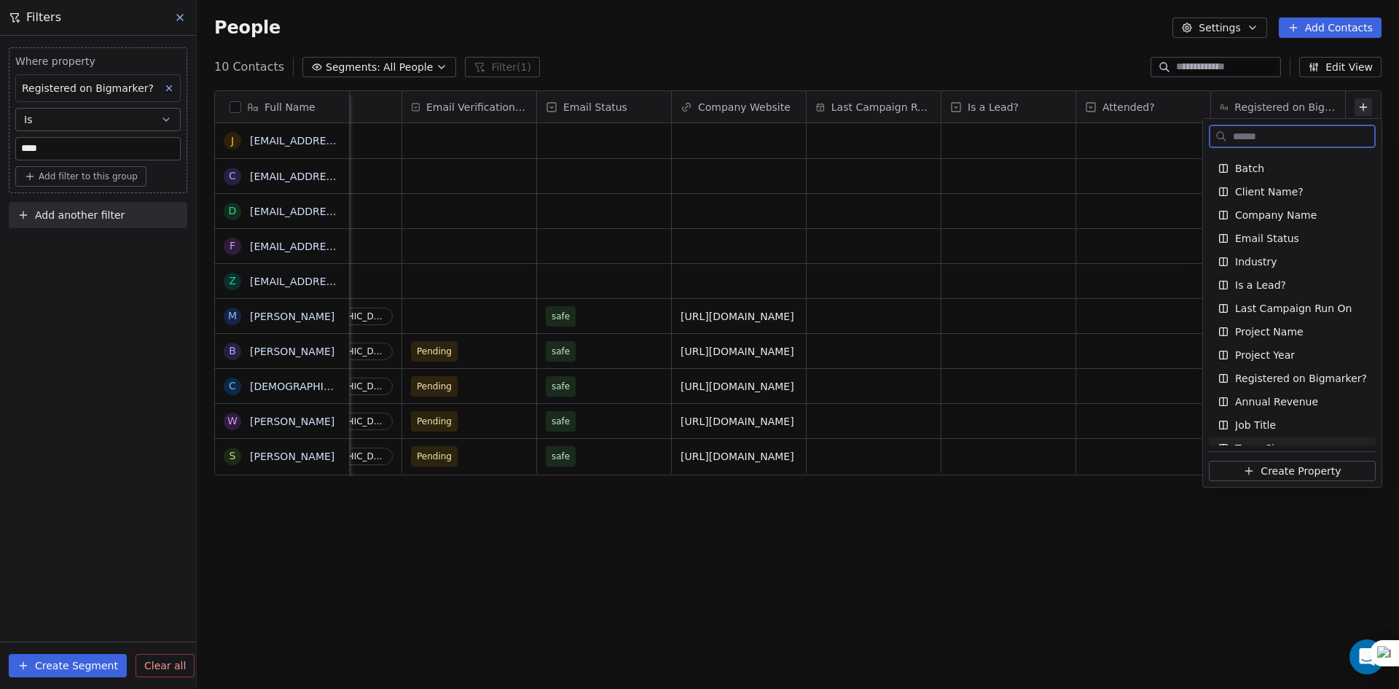
click at [1282, 476] on span "Create Property" at bounding box center [1301, 470] width 80 height 15
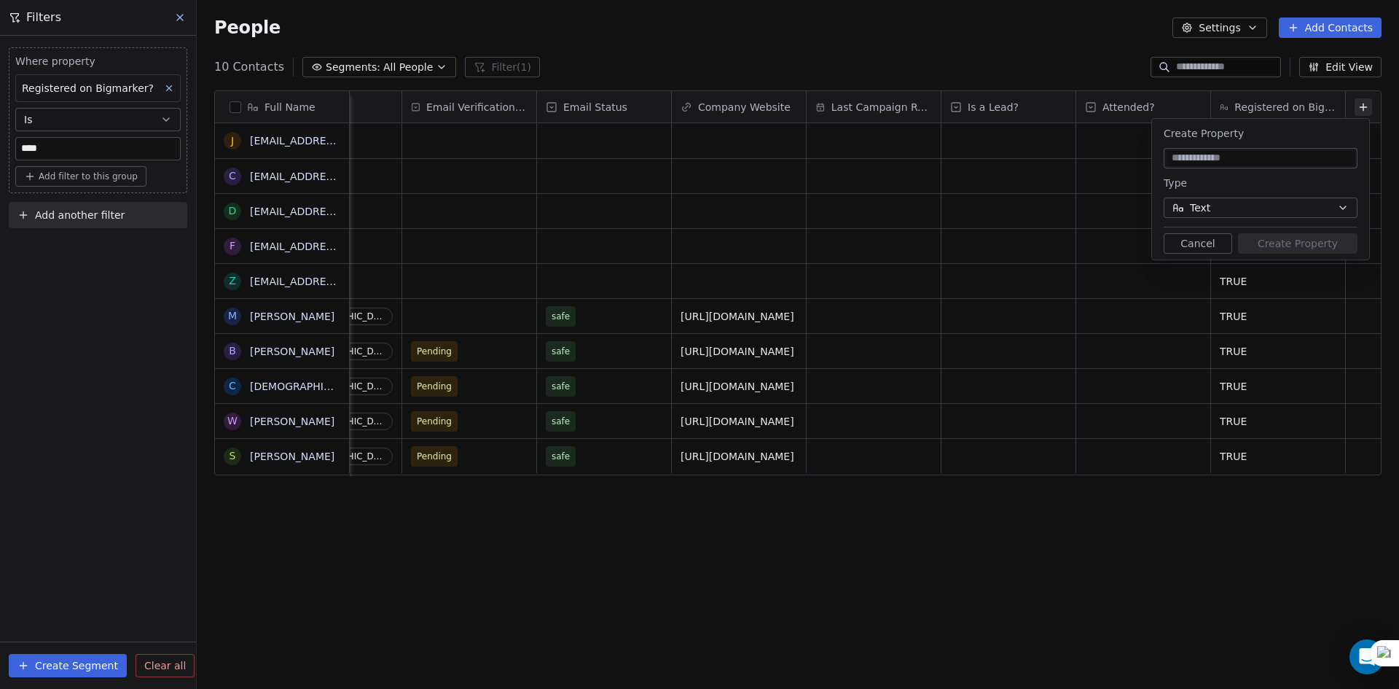
click at [1225, 154] on input at bounding box center [1261, 158] width 188 height 15
type input "**********"
click at [1264, 214] on button "Text" at bounding box center [1261, 207] width 194 height 20
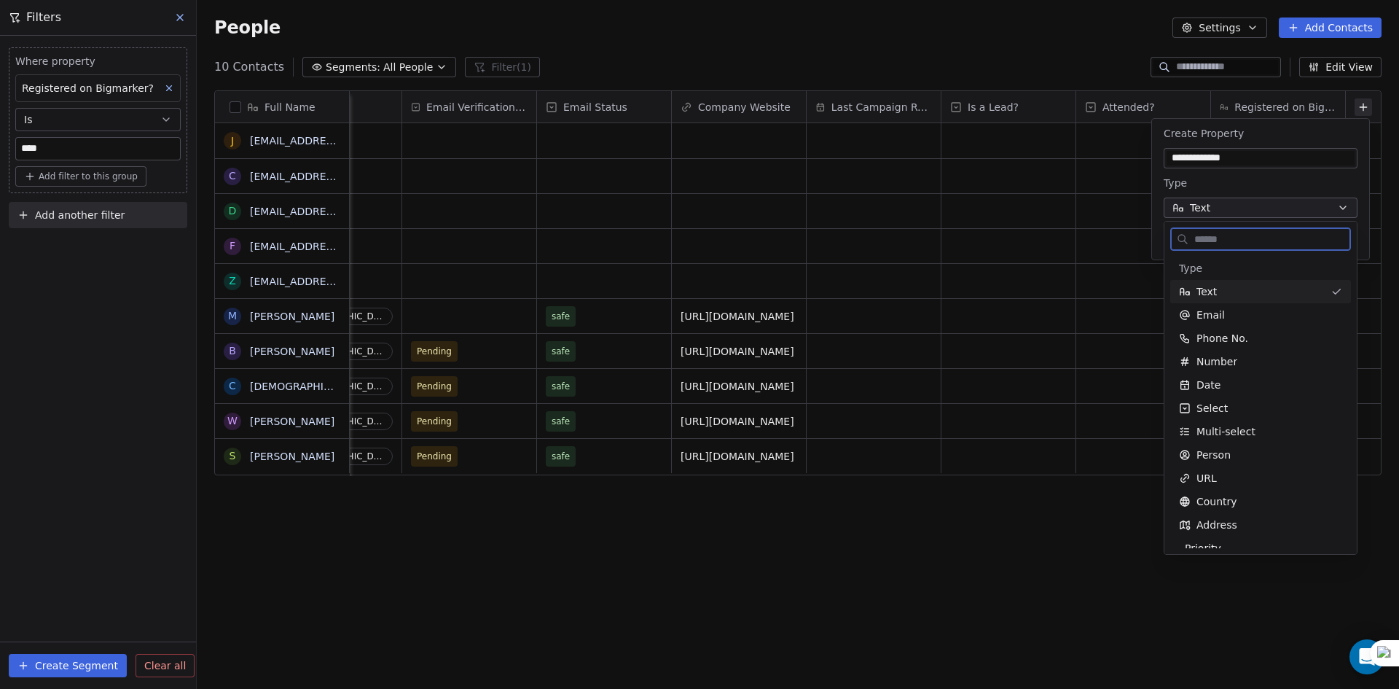
click at [1237, 287] on div "Text" at bounding box center [1252, 291] width 146 height 15
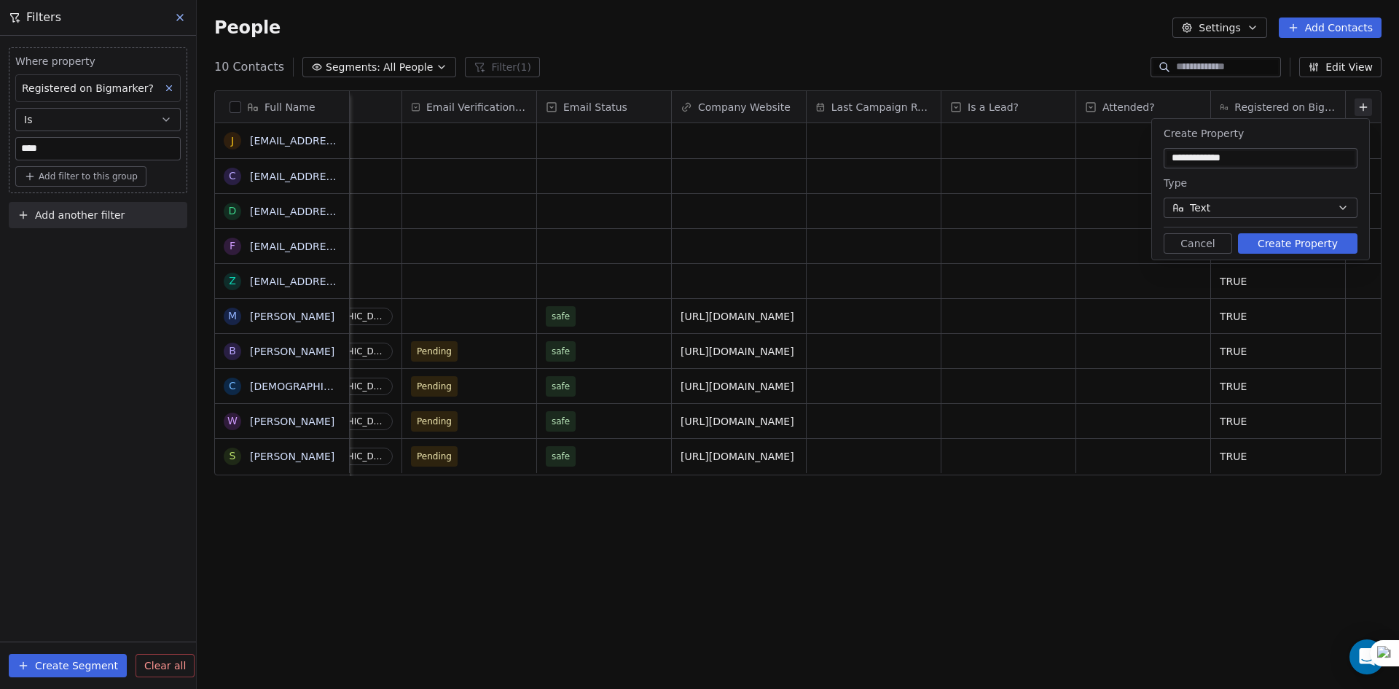
click at [1318, 246] on button "Create Property" at bounding box center [1297, 243] width 119 height 20
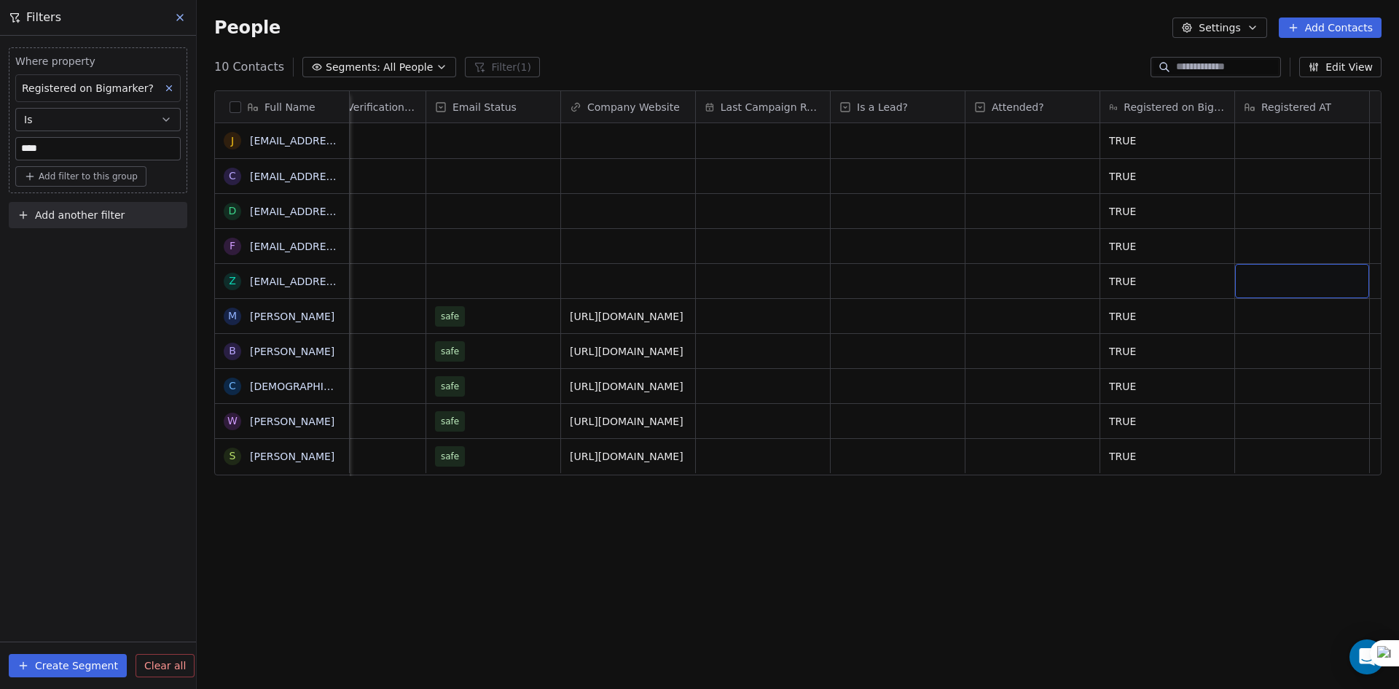
scroll to position [0, 1980]
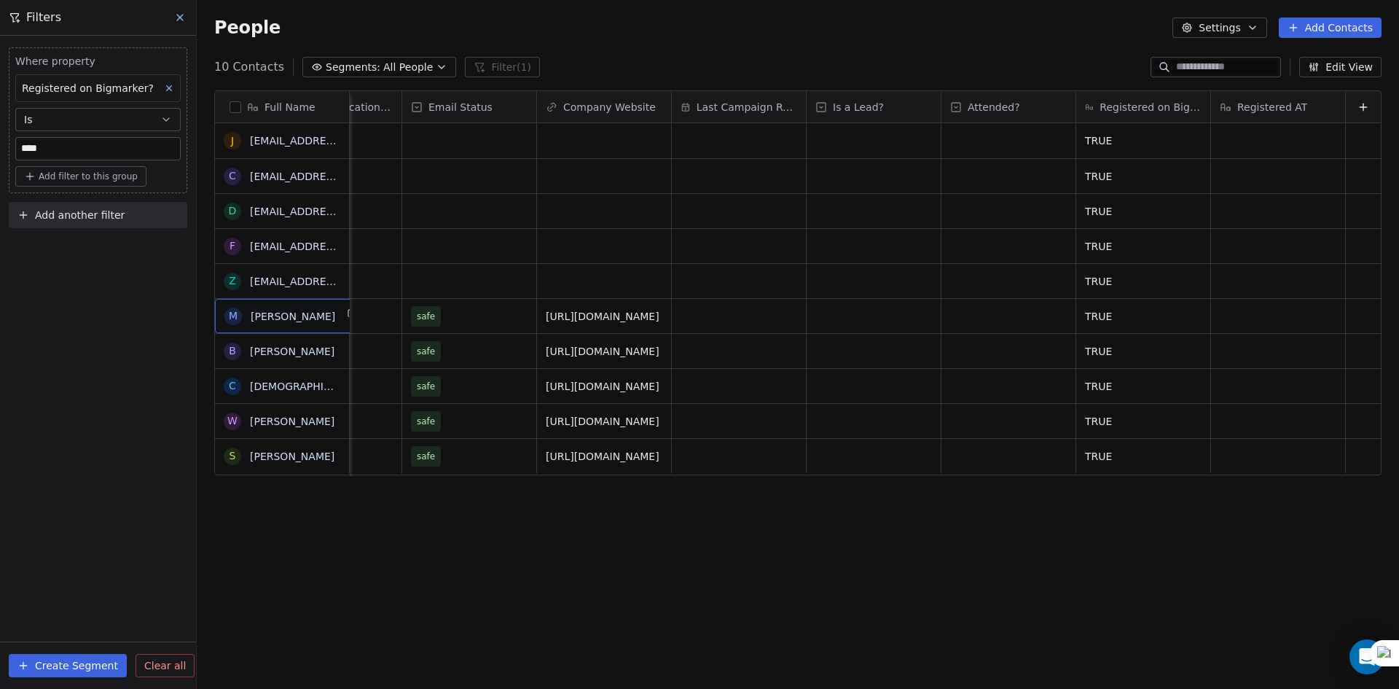
click at [1357, 103] on icon at bounding box center [1363, 107] width 12 height 12
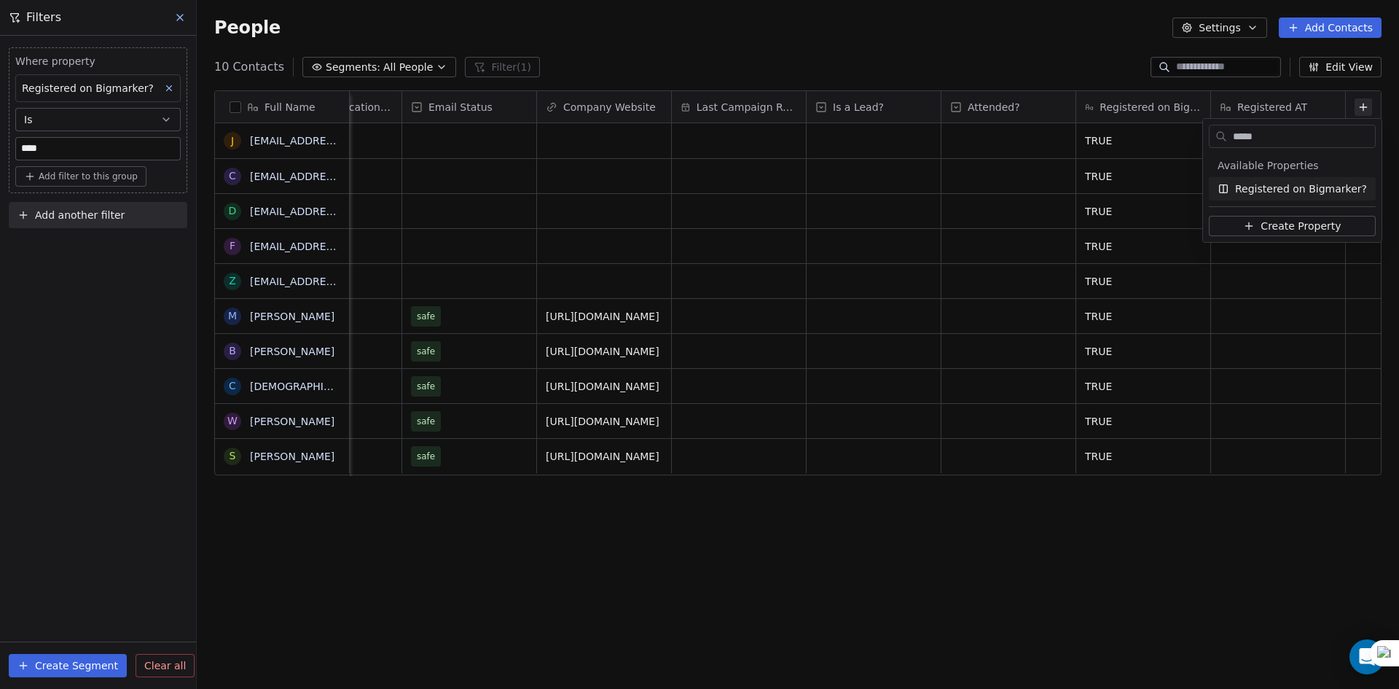
type input "******"
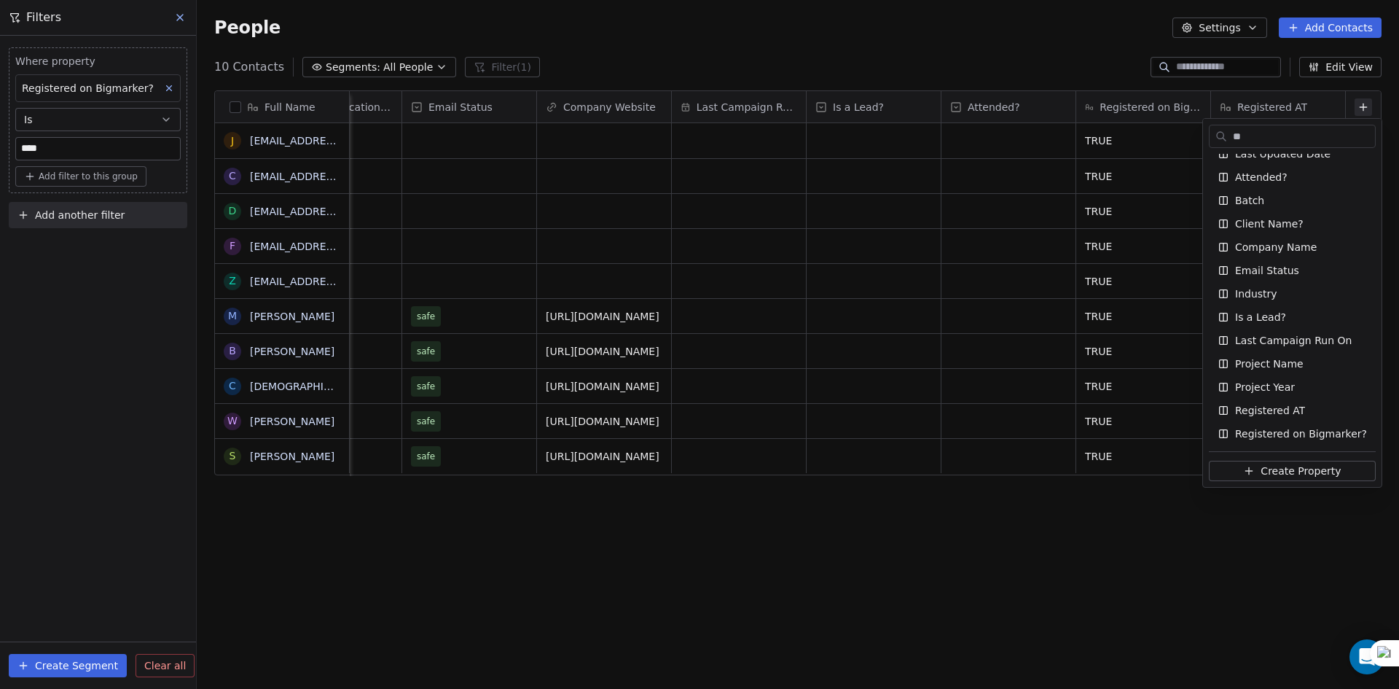
scroll to position [0, 0]
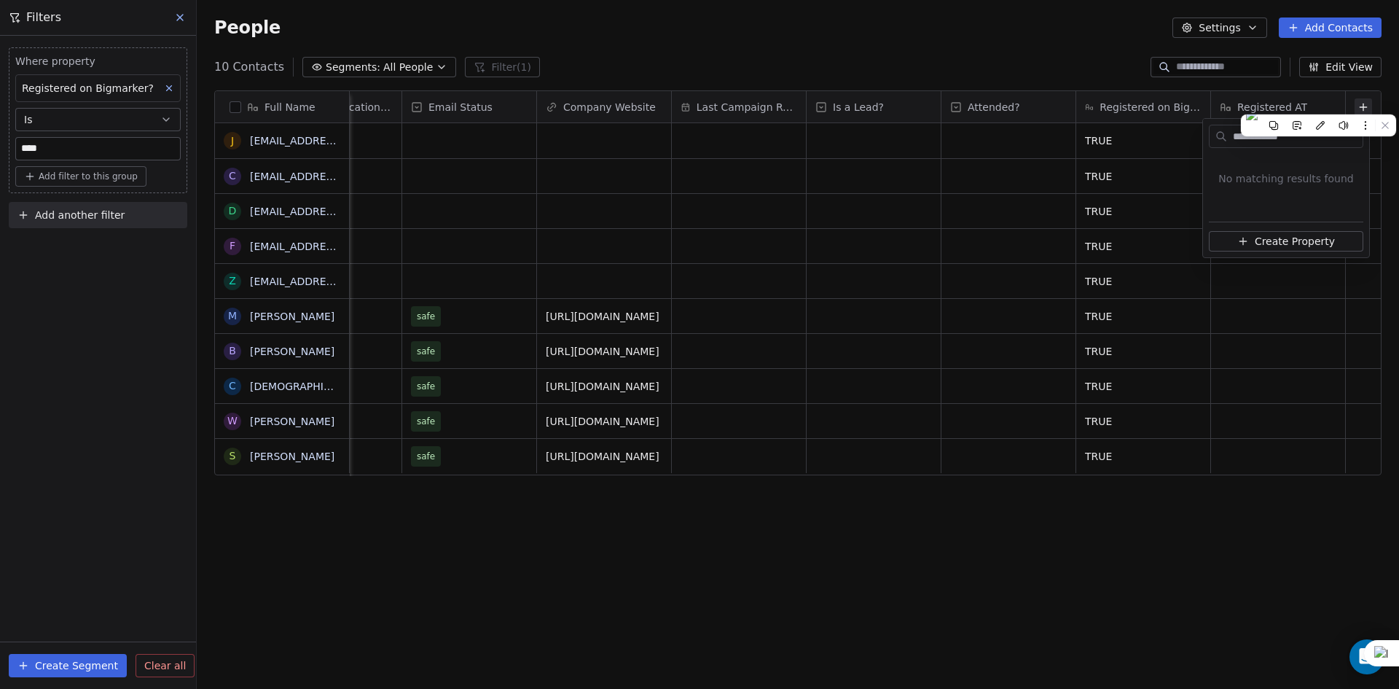
type input "**********"
click at [1329, 235] on span "Create Property" at bounding box center [1295, 241] width 80 height 15
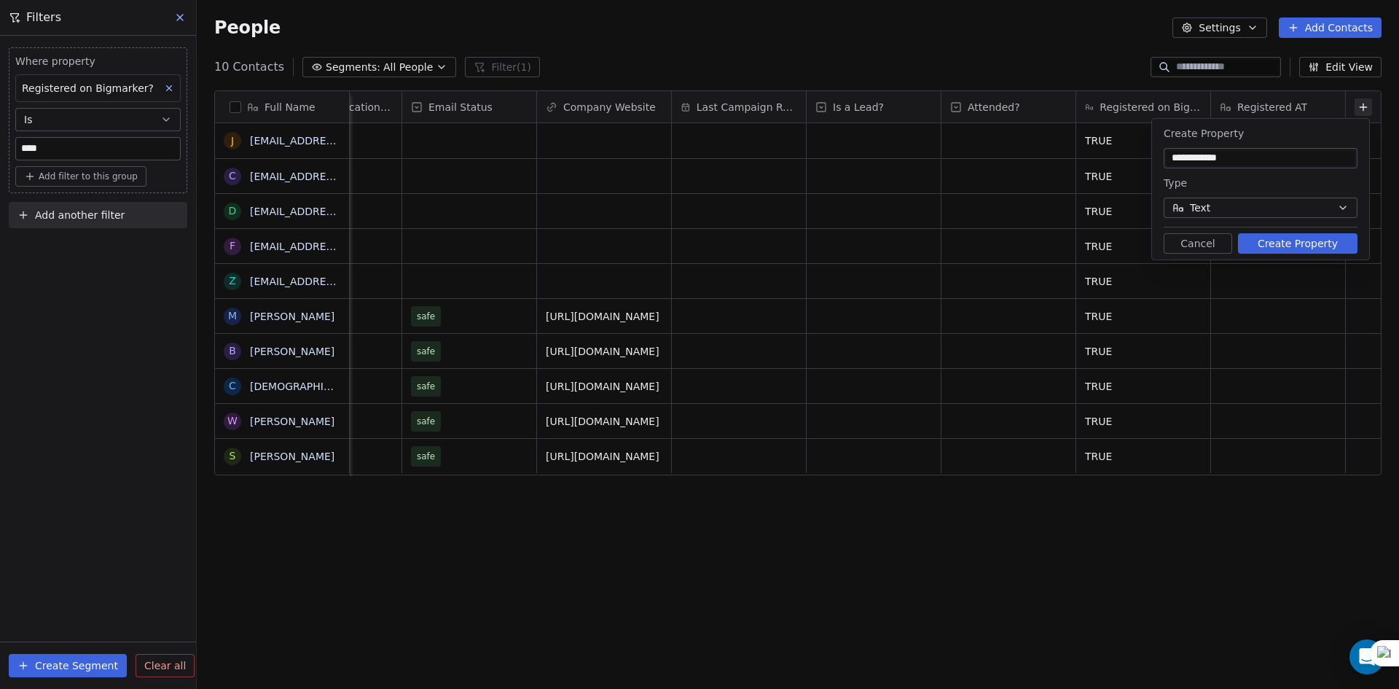
type input "**********"
click at [1278, 205] on button "Text" at bounding box center [1261, 207] width 194 height 20
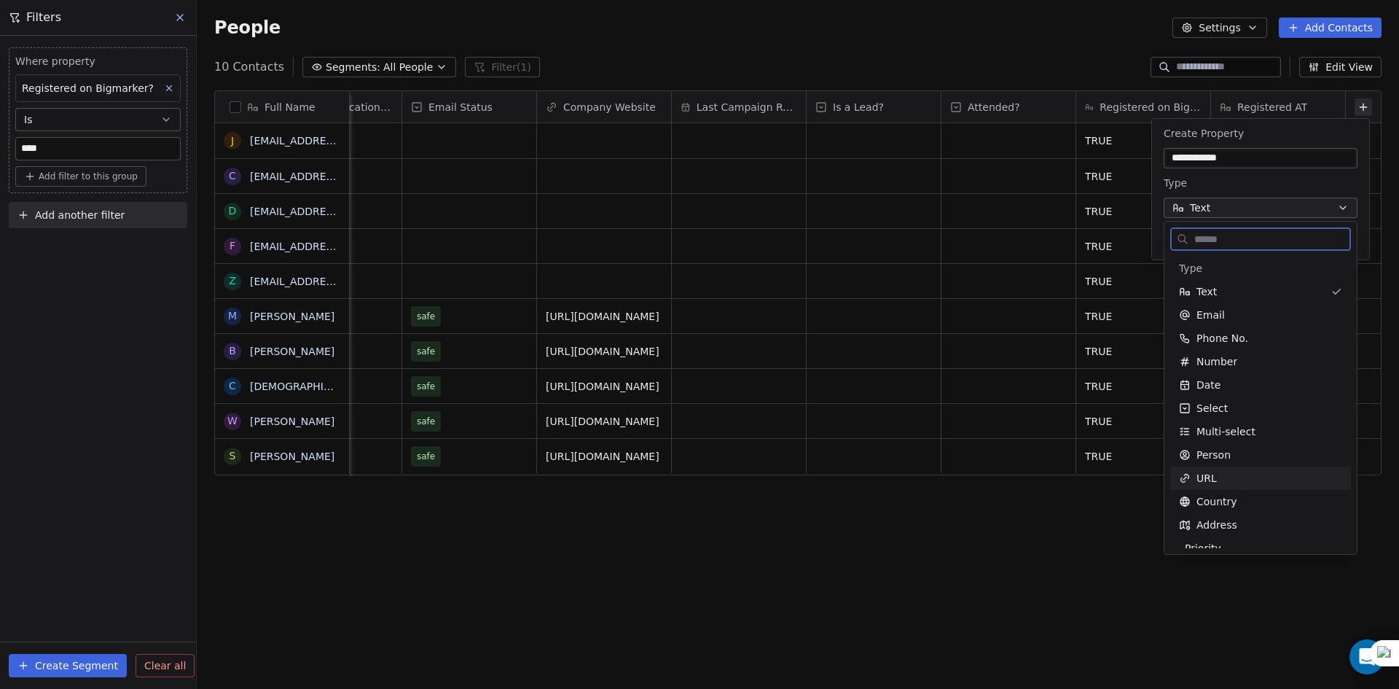
click at [1236, 476] on div "URL" at bounding box center [1260, 478] width 163 height 15
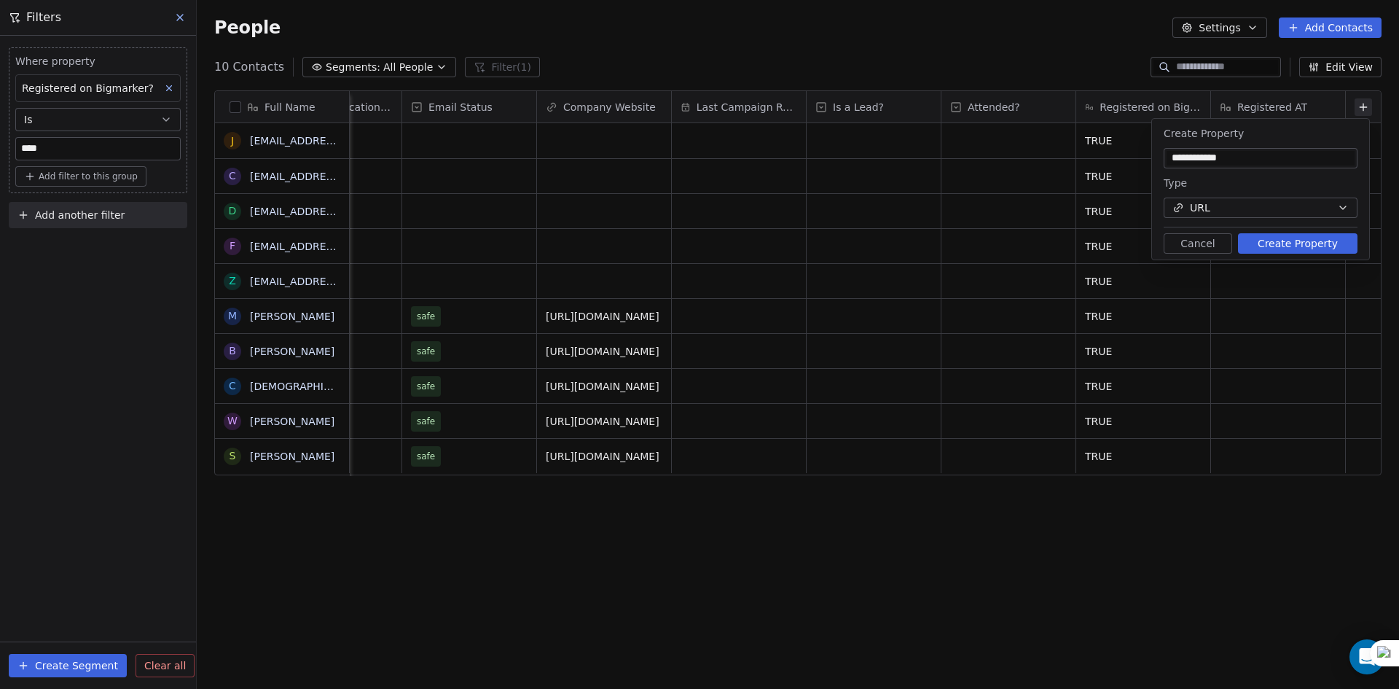
click at [1304, 240] on button "Create Property" at bounding box center [1297, 243] width 119 height 20
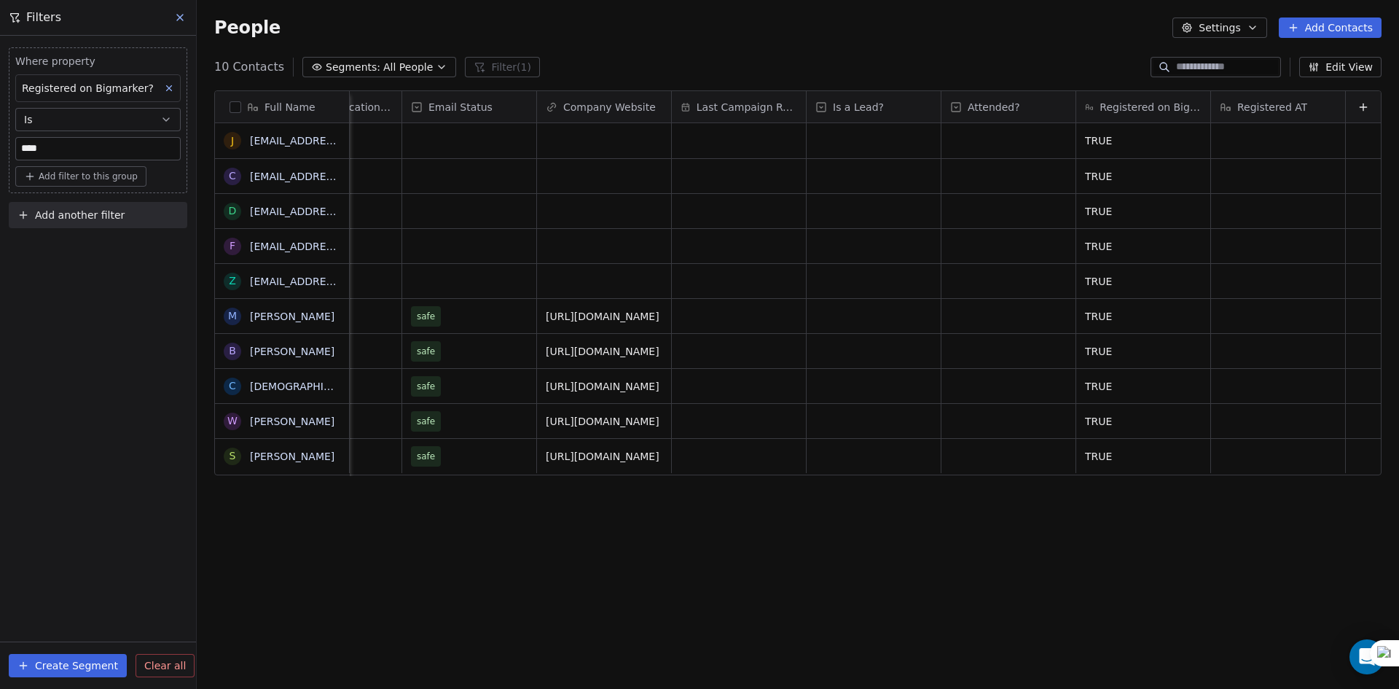
scroll to position [0, 2115]
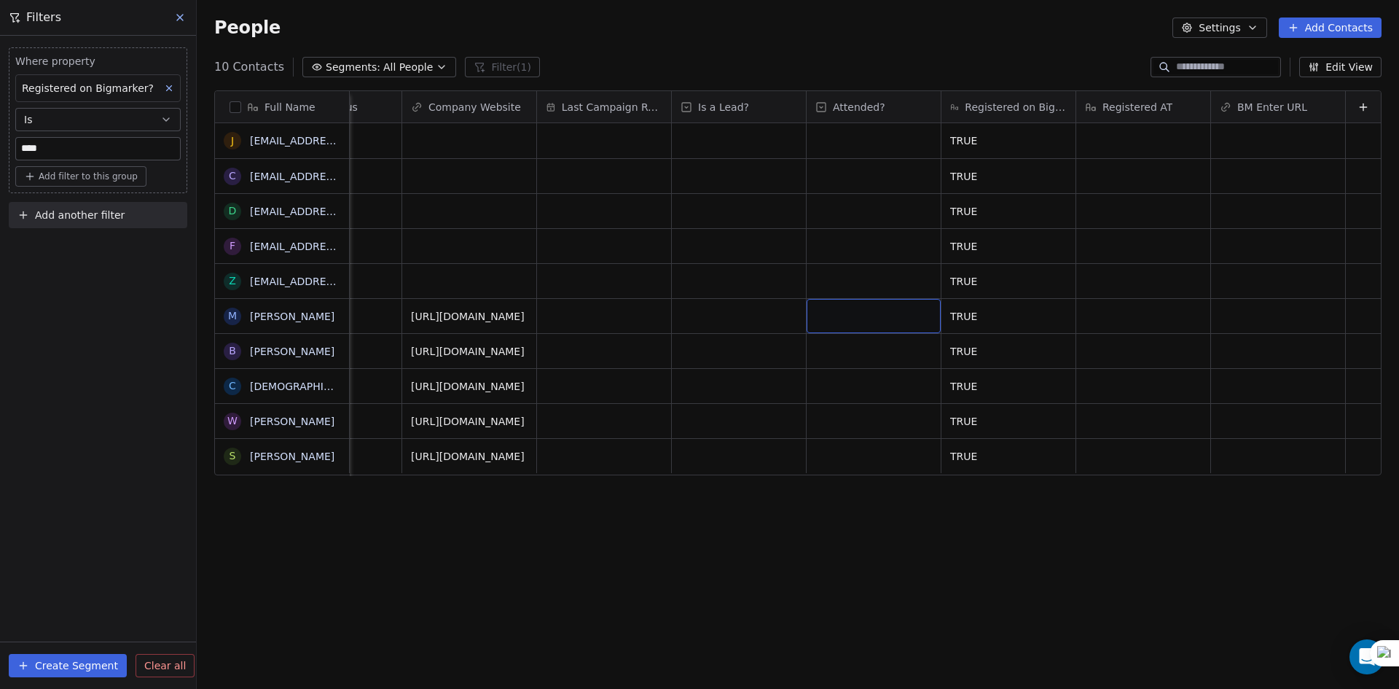
drag, startPoint x: 831, startPoint y: 301, endPoint x: 1398, endPoint y: 277, distance: 568.1
drag, startPoint x: 658, startPoint y: 372, endPoint x: 324, endPoint y: 369, distance: 333.7
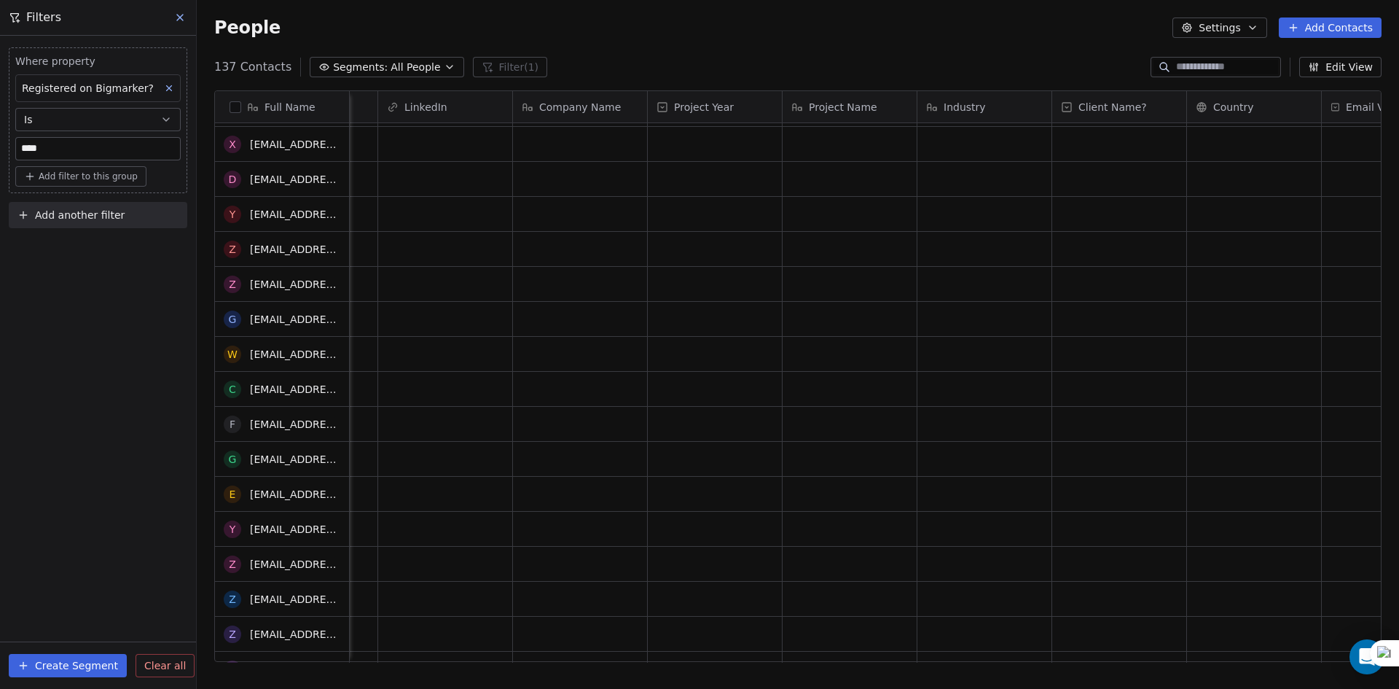
scroll to position [4252, 0]
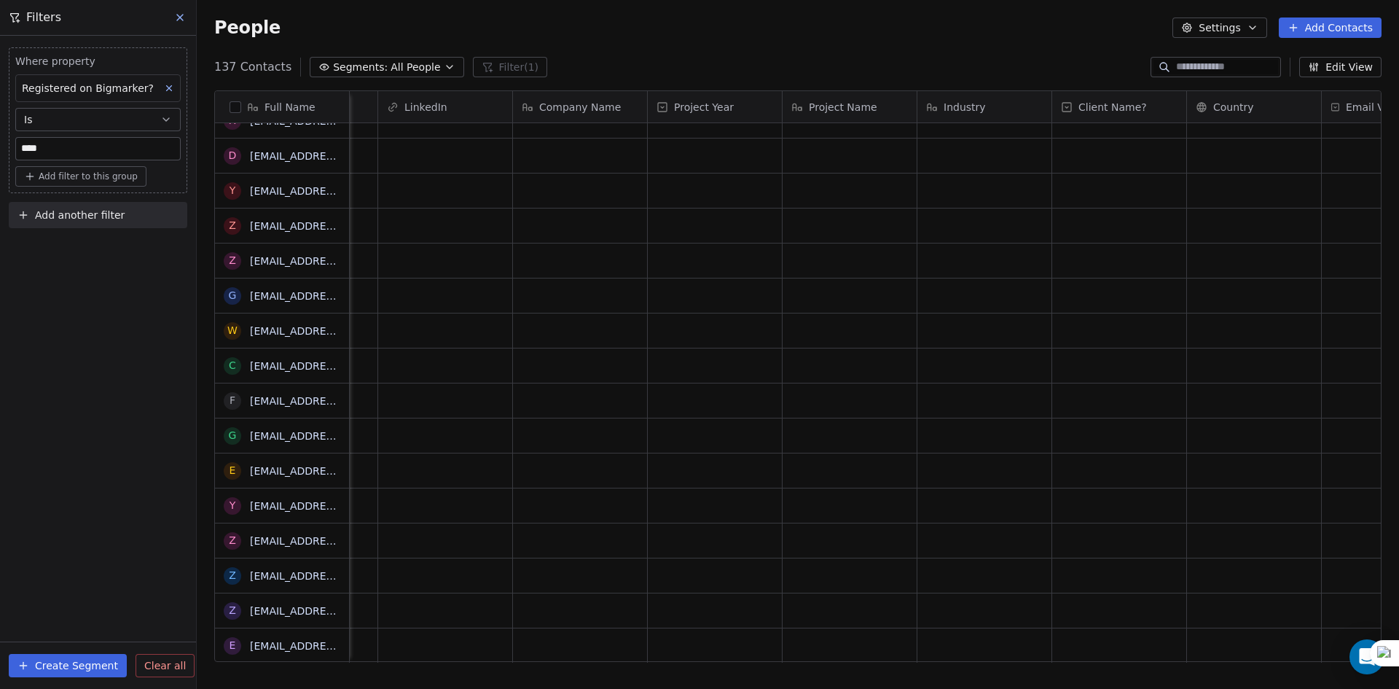
click at [239, 106] on button "button" at bounding box center [236, 107] width 12 height 12
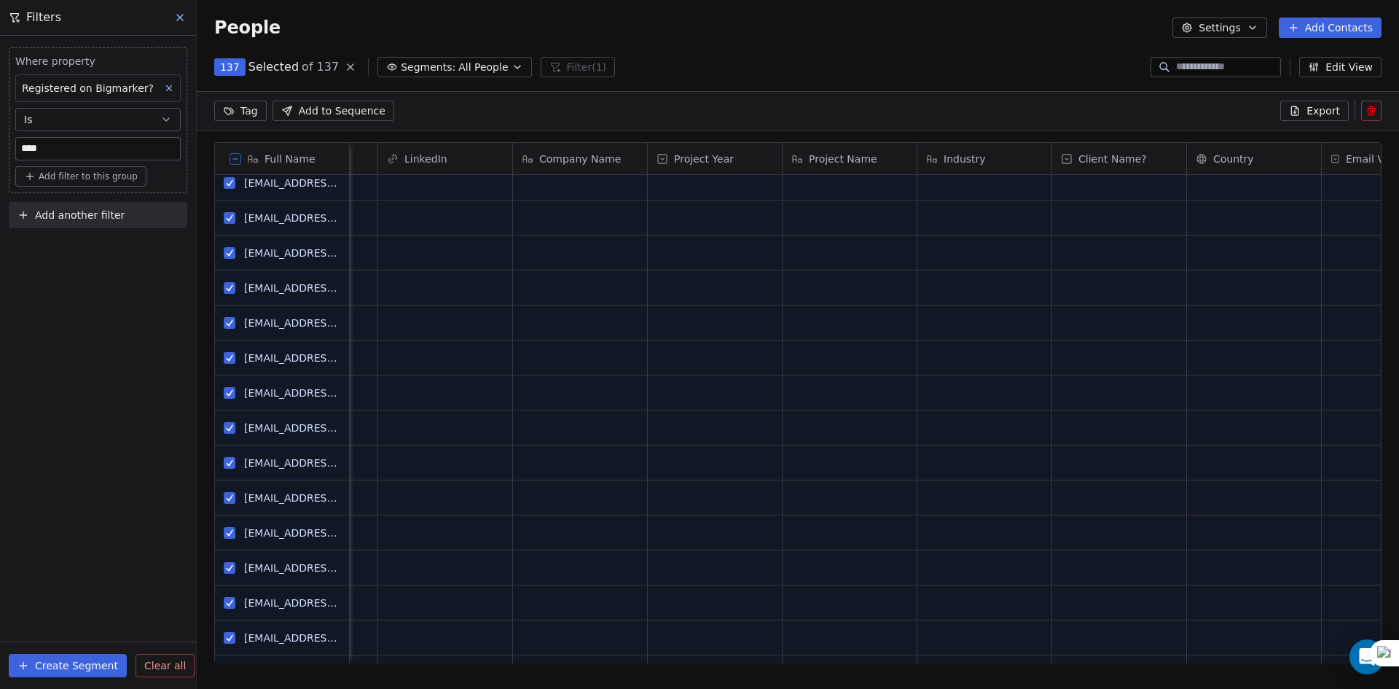
scroll to position [1462, 0]
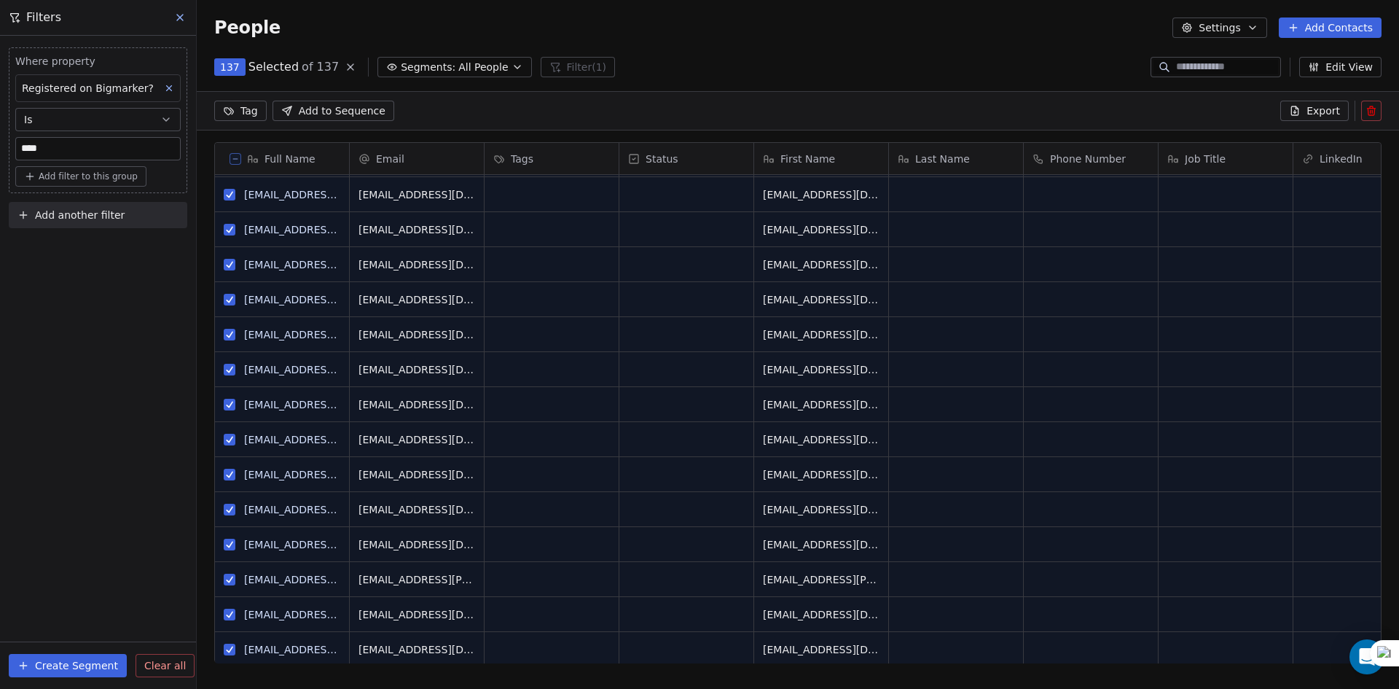
click at [0, 500] on div "Where property Registered on Bigmarker? Is **** Add filter to this group Add an…" at bounding box center [98, 362] width 196 height 653
click at [60, 184] on button "Add filter to this group" at bounding box center [80, 176] width 131 height 20
click at [75, 211] on span "Contact properties" at bounding box center [78, 207] width 95 height 15
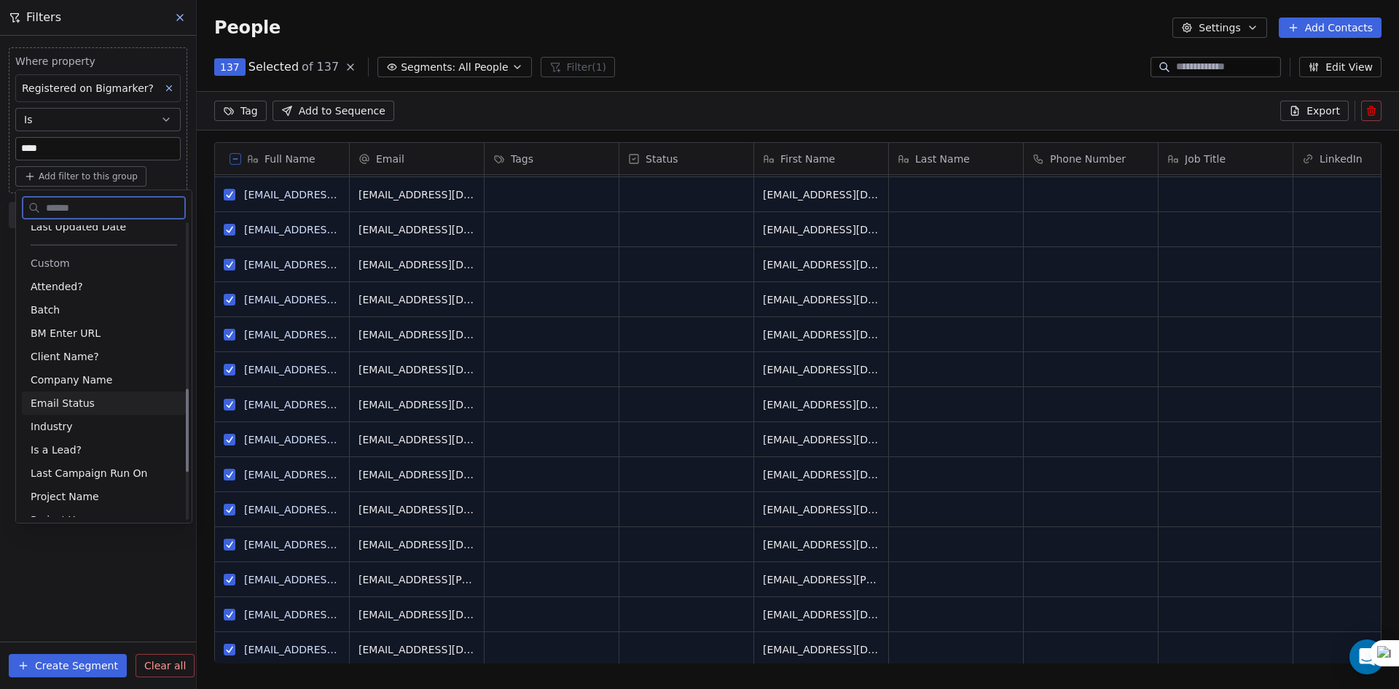
click at [73, 400] on span "Email Status" at bounding box center [63, 403] width 64 height 15
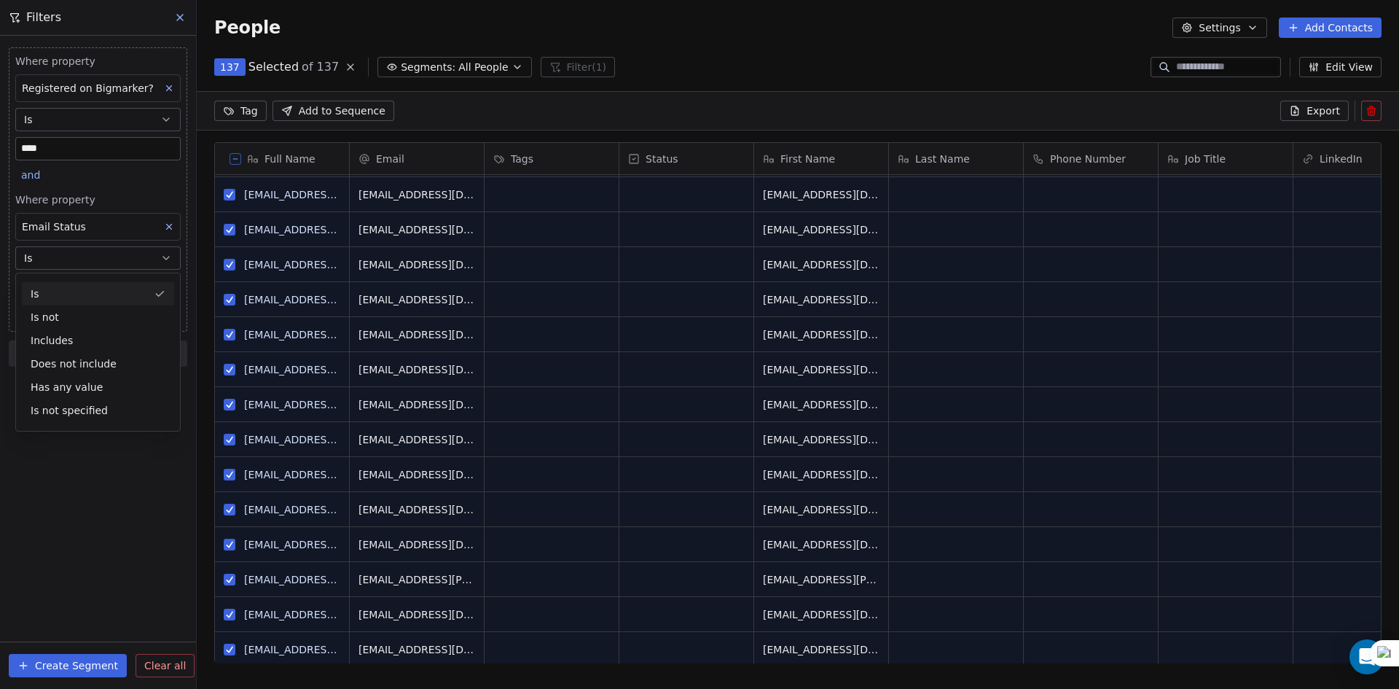
click at [72, 297] on div "Is" at bounding box center [98, 293] width 152 height 23
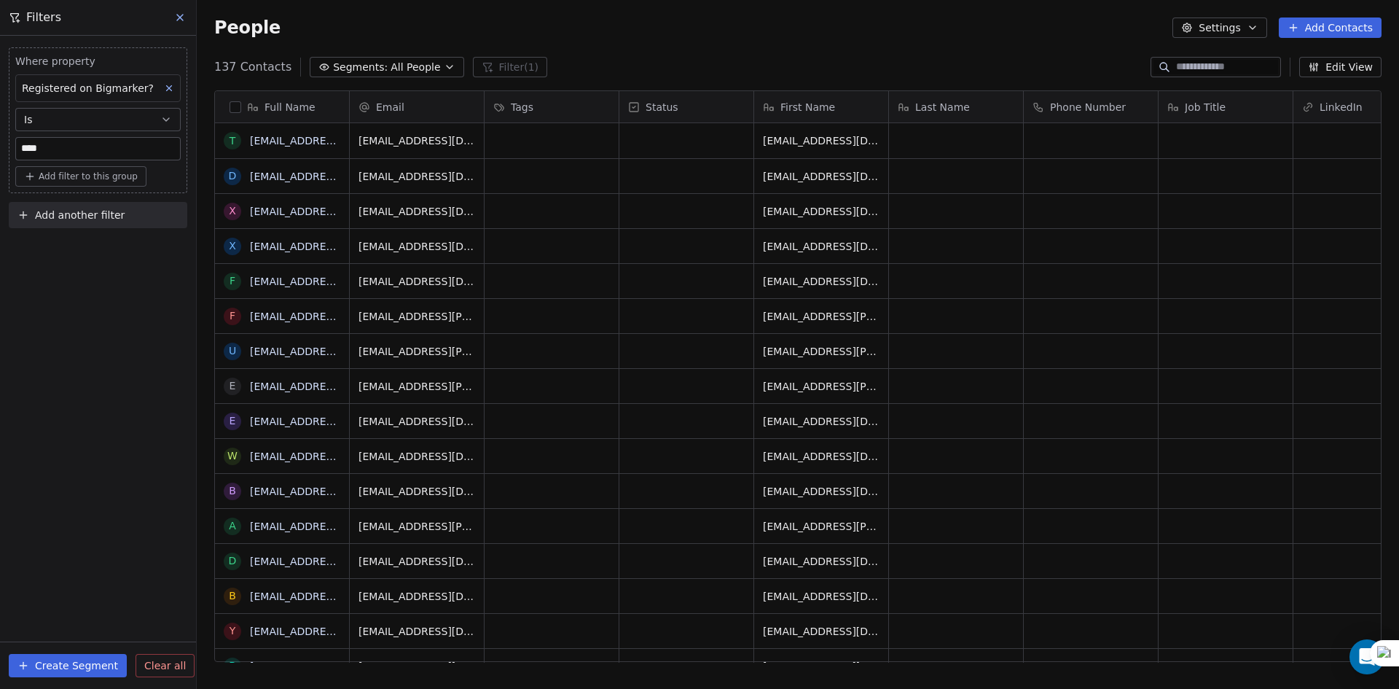
click at [73, 176] on span "Add filter to this group" at bounding box center [88, 176] width 99 height 12
click at [73, 205] on span "Contact properties" at bounding box center [78, 207] width 95 height 15
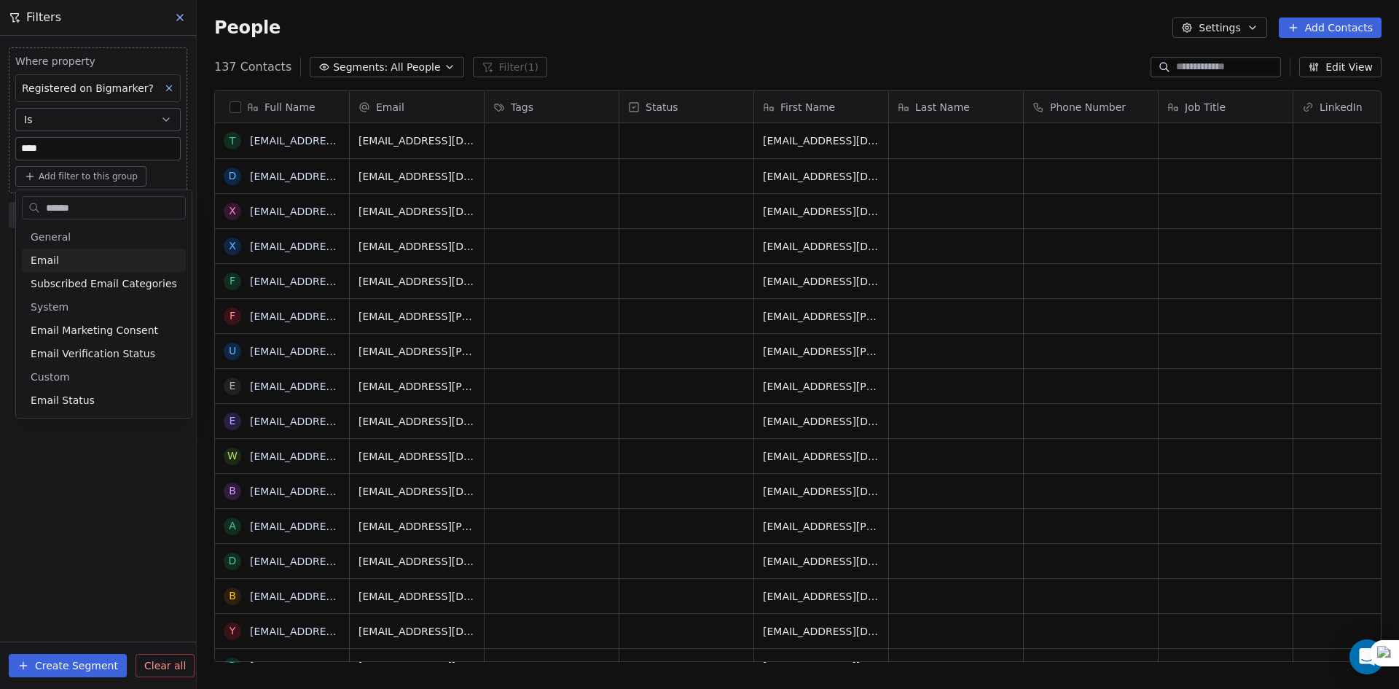
type input "*******"
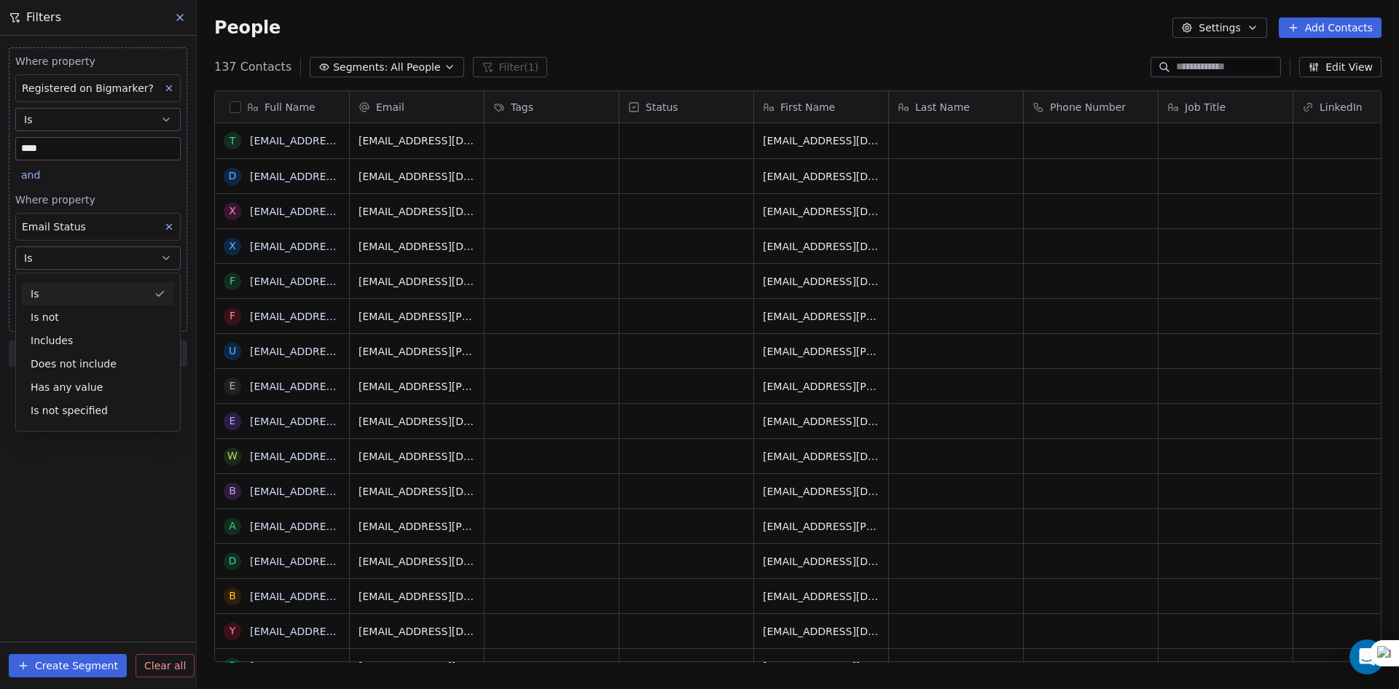
click at [89, 255] on button "Is" at bounding box center [97, 257] width 165 height 23
click at [88, 283] on body "U Upcoming Global Contacts People Marketing Workflows Campaigns Sales Pipelines…" at bounding box center [699, 344] width 1399 height 689
click at [69, 361] on div "safe" at bounding box center [109, 366] width 147 height 16
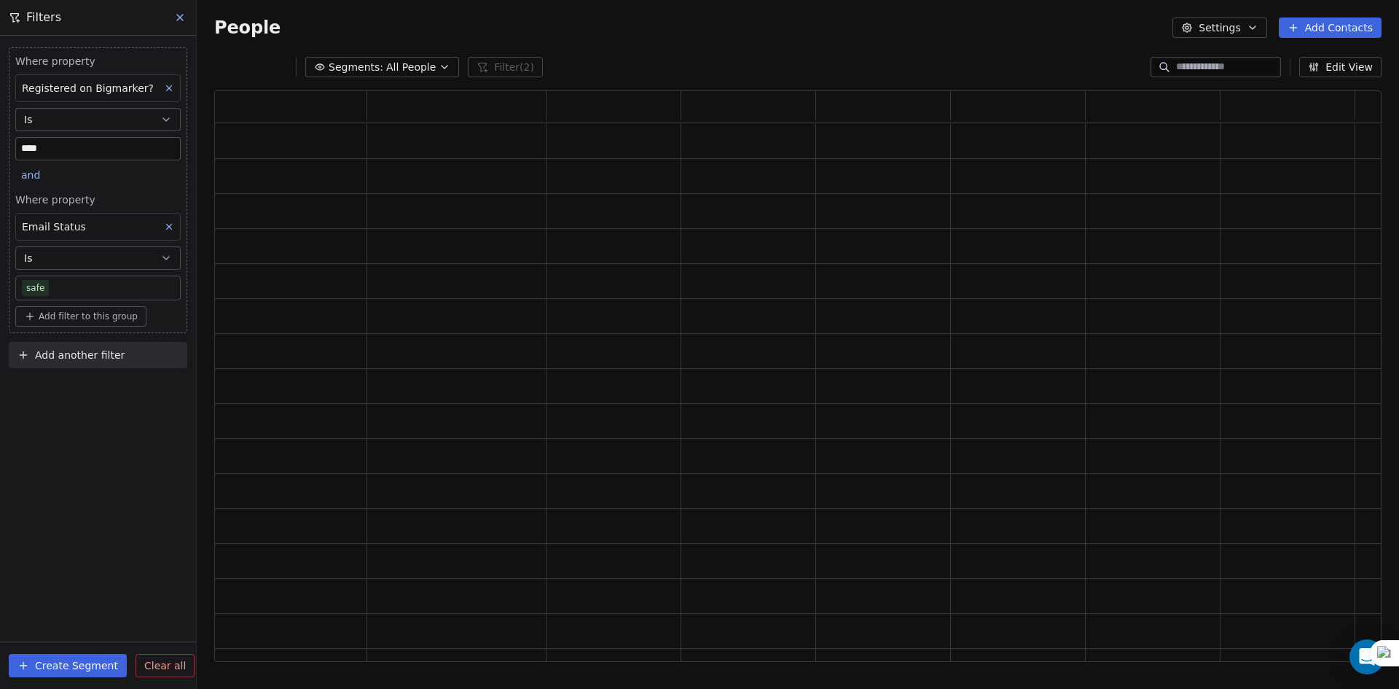
click at [73, 413] on div "Where property Registered on Bigmarker? Is **** and Where property Email Status…" at bounding box center [98, 362] width 196 height 653
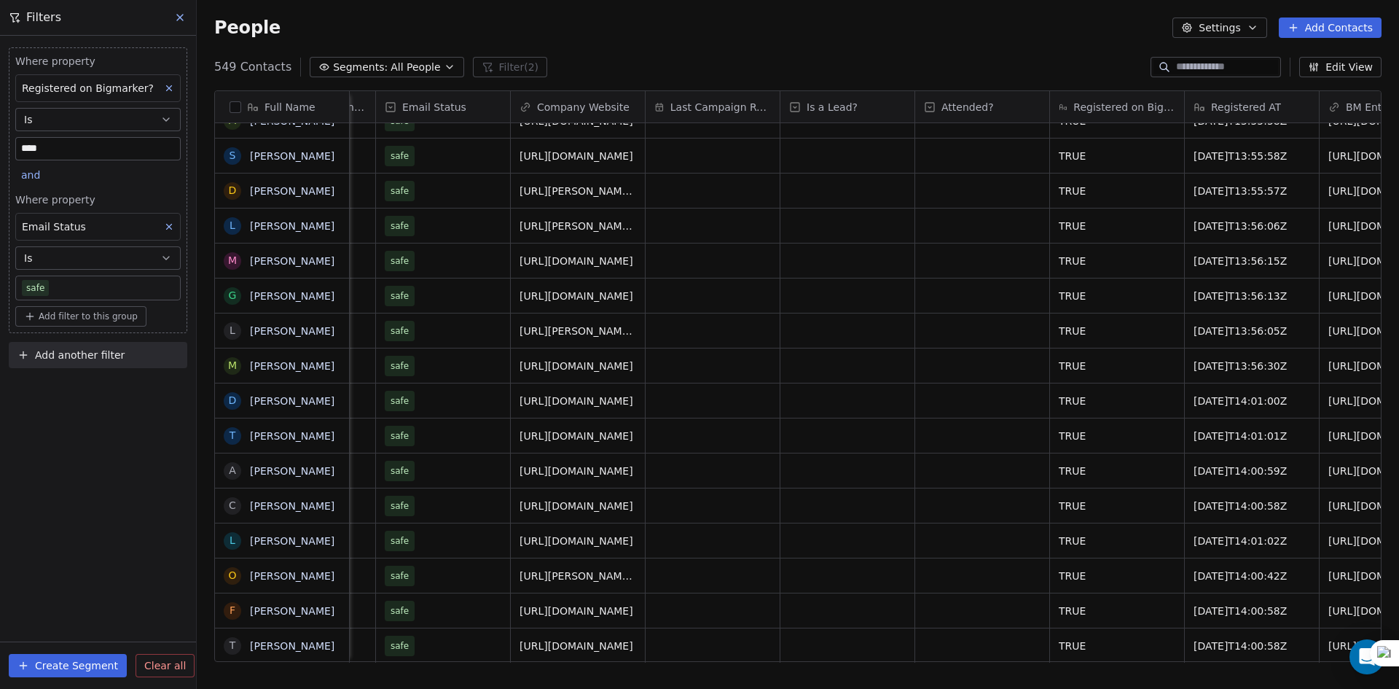
drag, startPoint x: 1111, startPoint y: 673, endPoint x: 1095, endPoint y: 676, distance: 16.4
click at [1095, 676] on div "Full Name C [PERSON_NAME] M [PERSON_NAME] M [PERSON_NAME] J [PERSON_NAME] S [PE…" at bounding box center [798, 382] width 1202 height 606
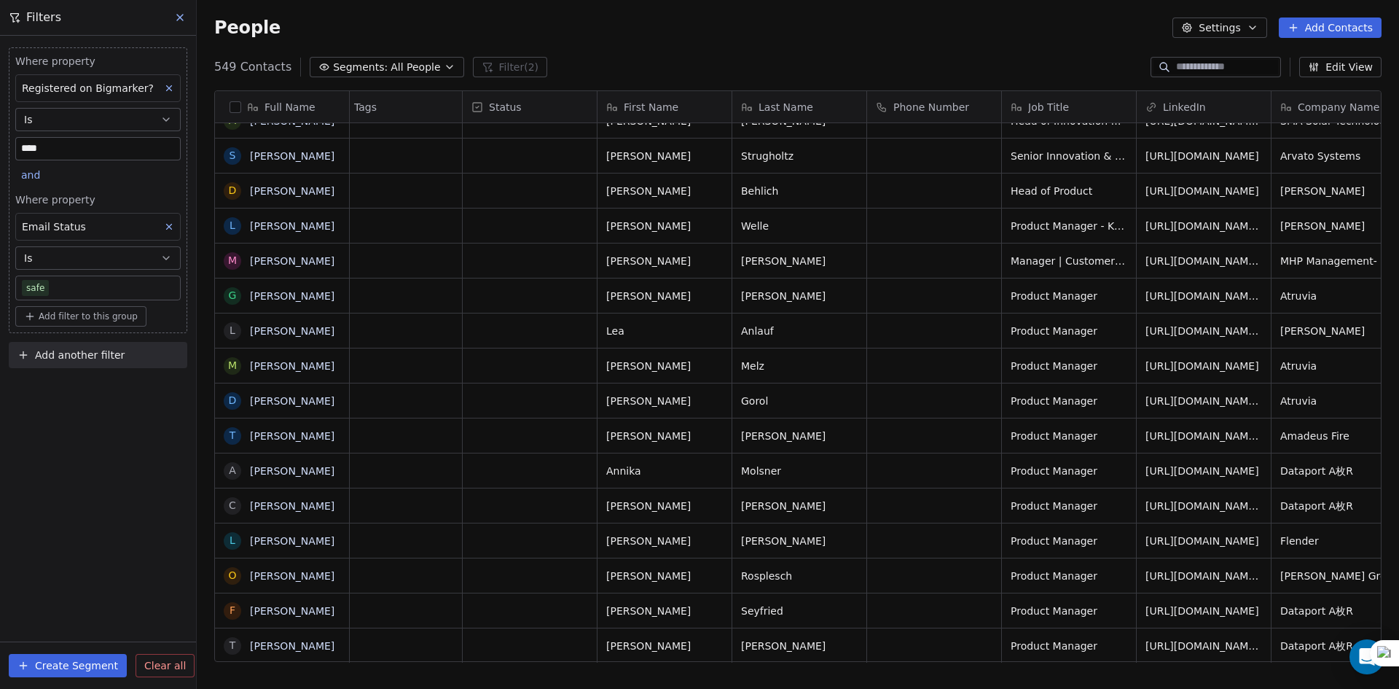
scroll to position [0, 0]
